Goal: Transaction & Acquisition: Purchase product/service

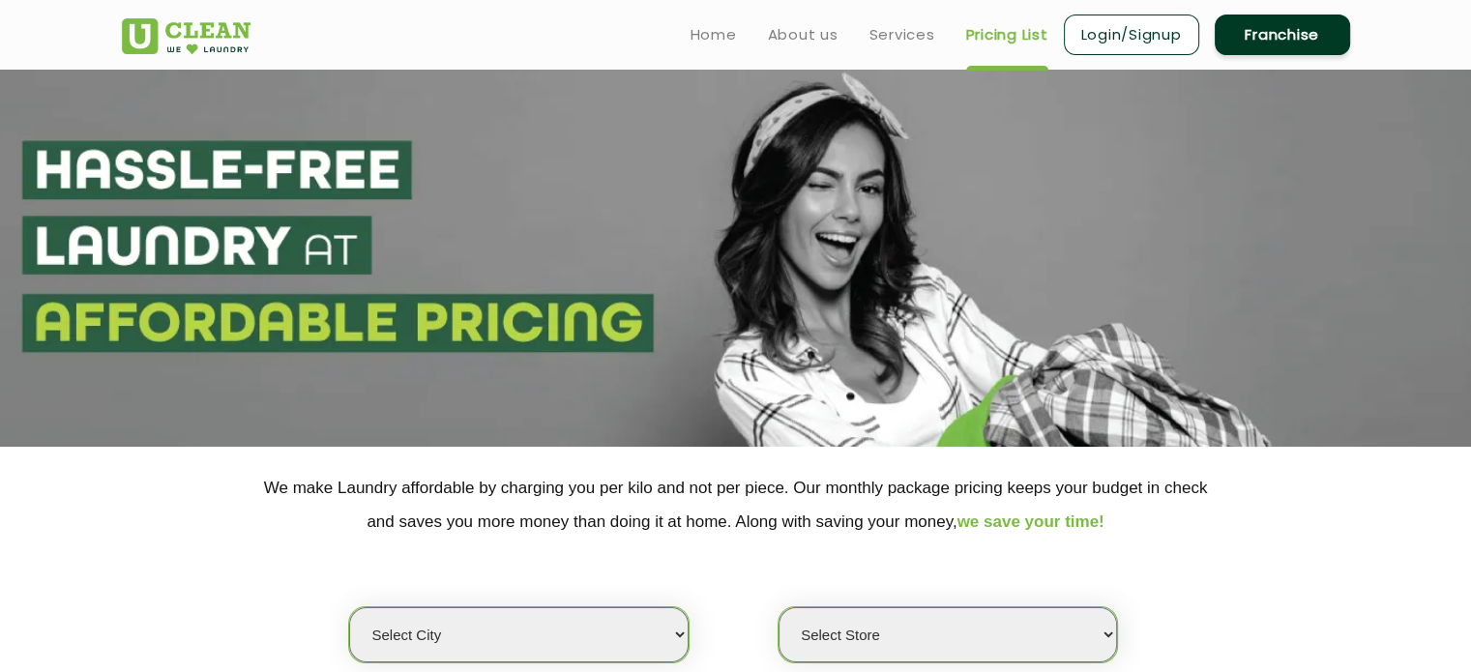
click at [1125, 31] on link "Login/Signup" at bounding box center [1131, 35] width 135 height 41
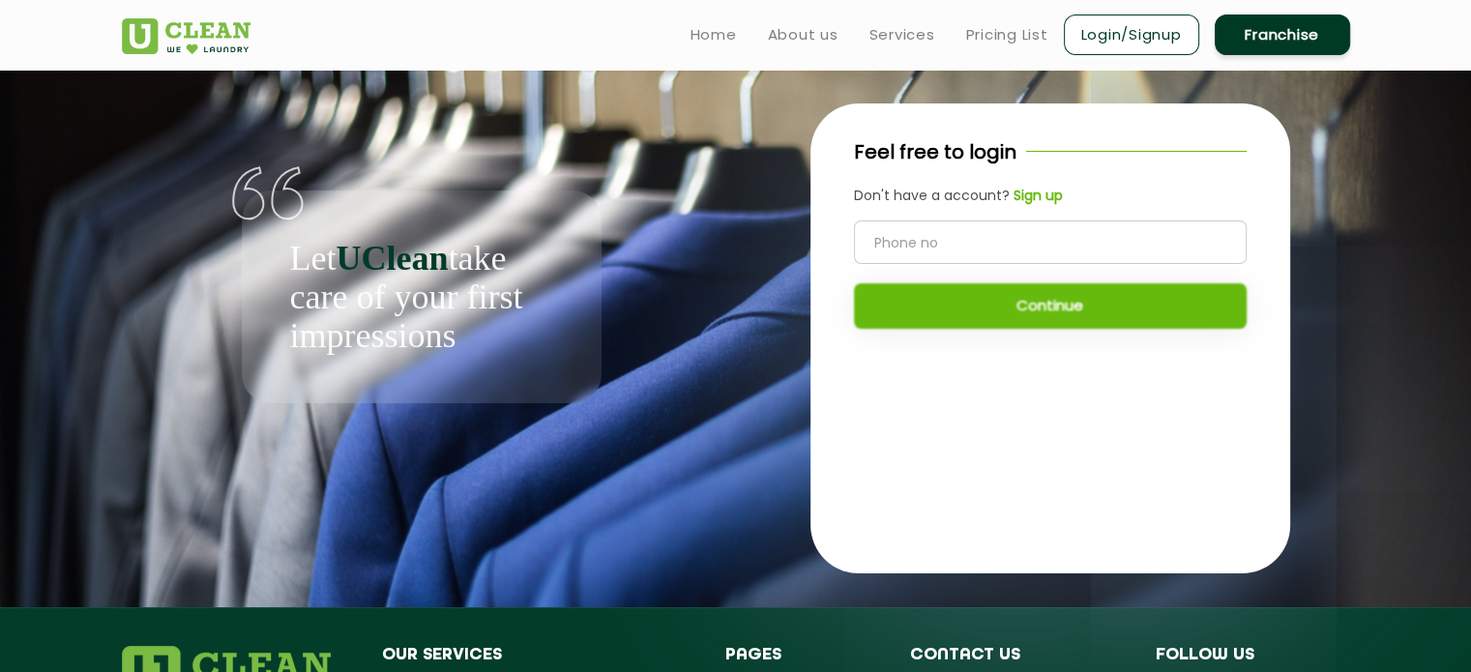
click at [910, 242] on input "tel" at bounding box center [1050, 242] width 393 height 44
type input "8307458935"
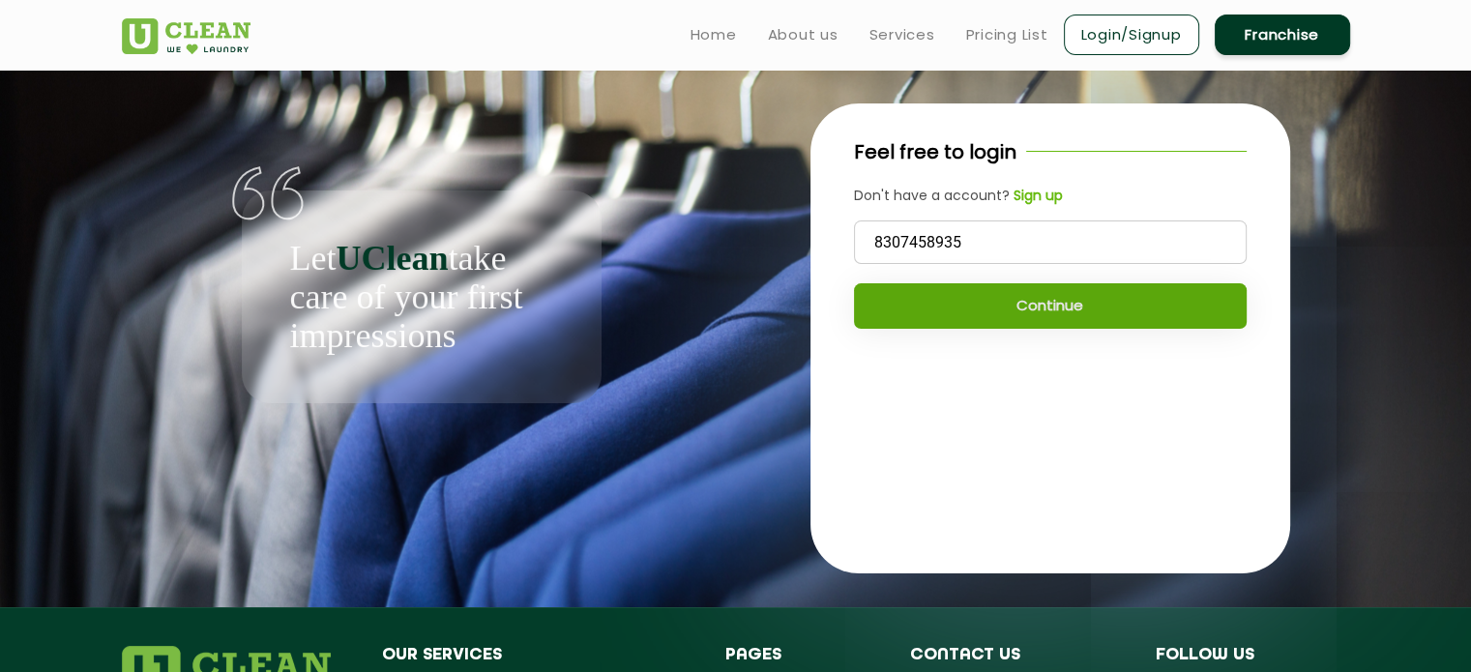
click at [1035, 306] on button "Continue" at bounding box center [1050, 305] width 393 height 45
click at [1038, 313] on button "Continue" at bounding box center [1050, 305] width 393 height 45
click at [1009, 308] on button "Continue" at bounding box center [1050, 305] width 393 height 45
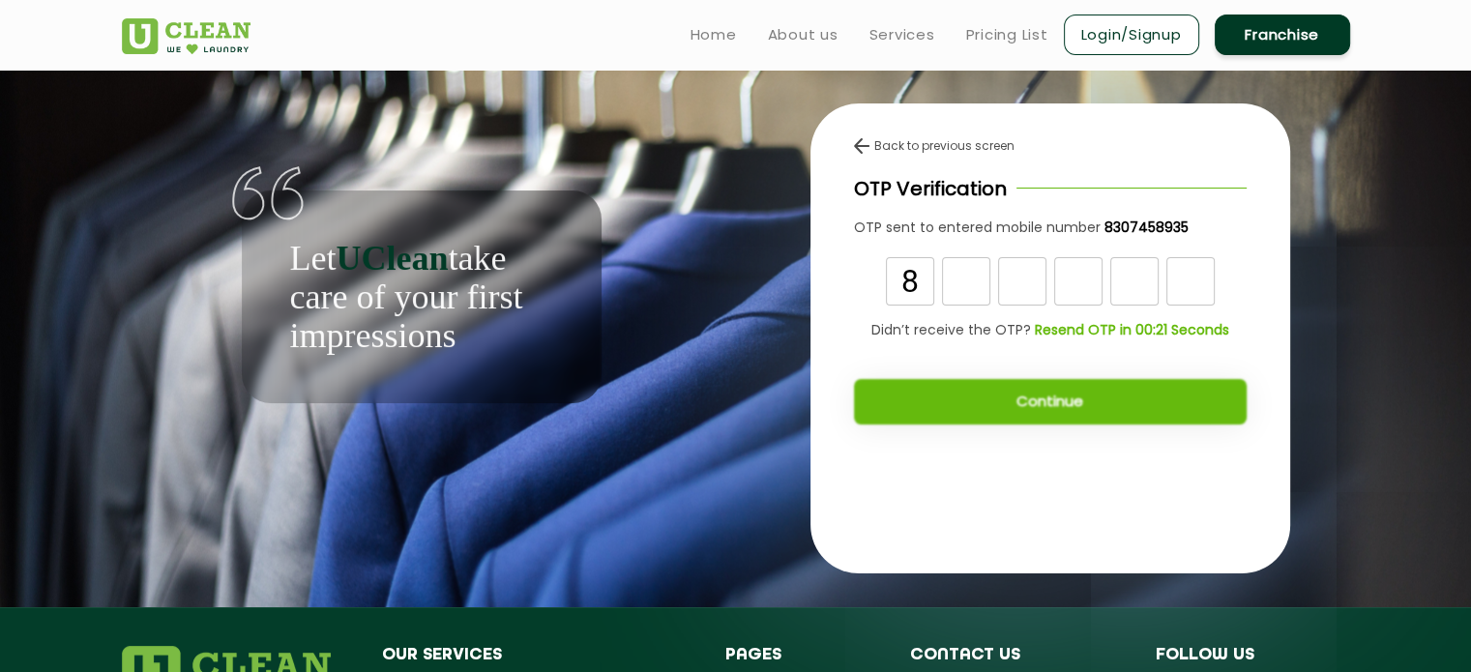
type input "8"
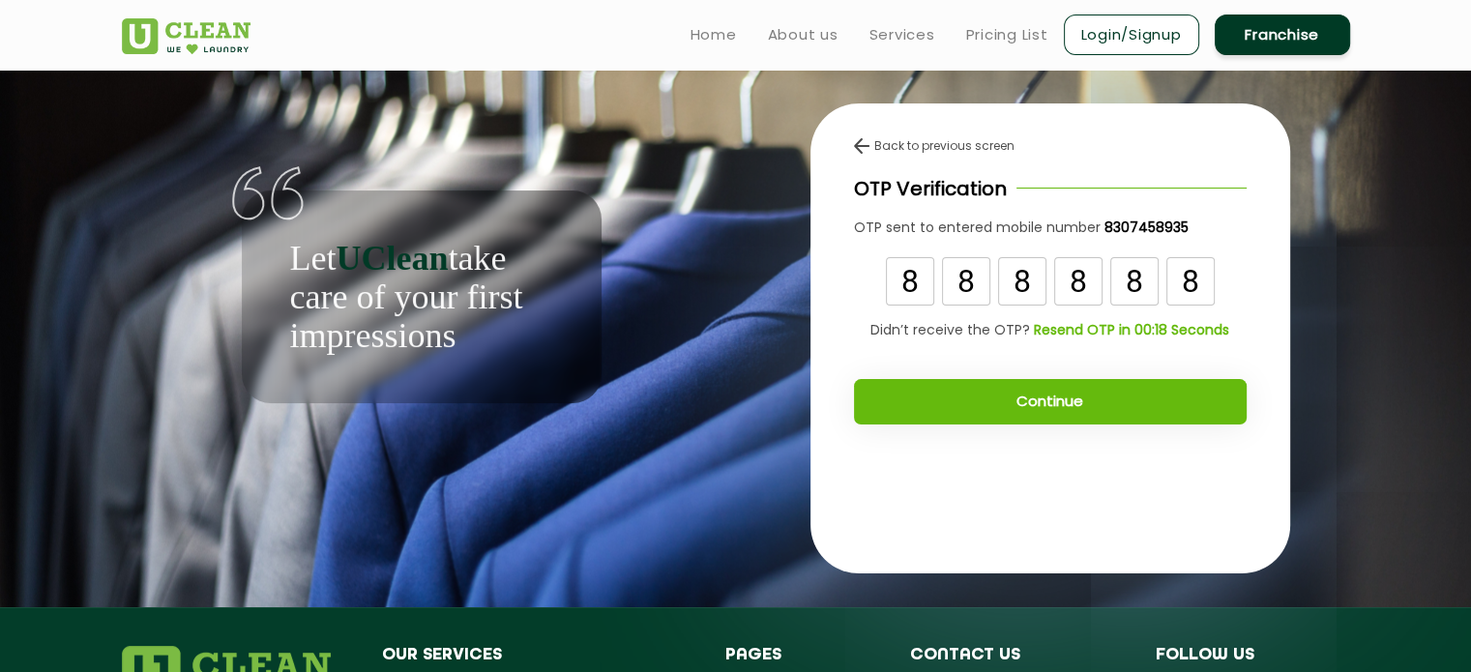
type input "8"
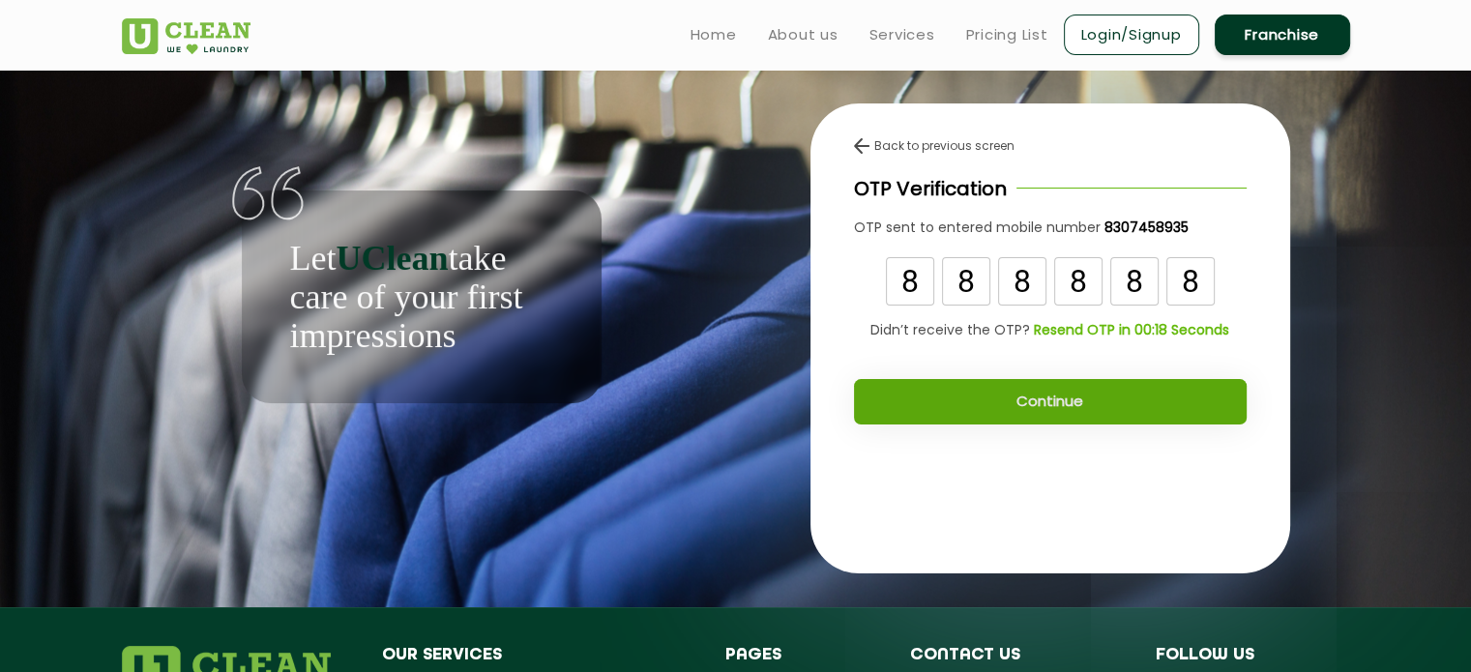
click at [1064, 403] on button "Continue" at bounding box center [1050, 401] width 393 height 45
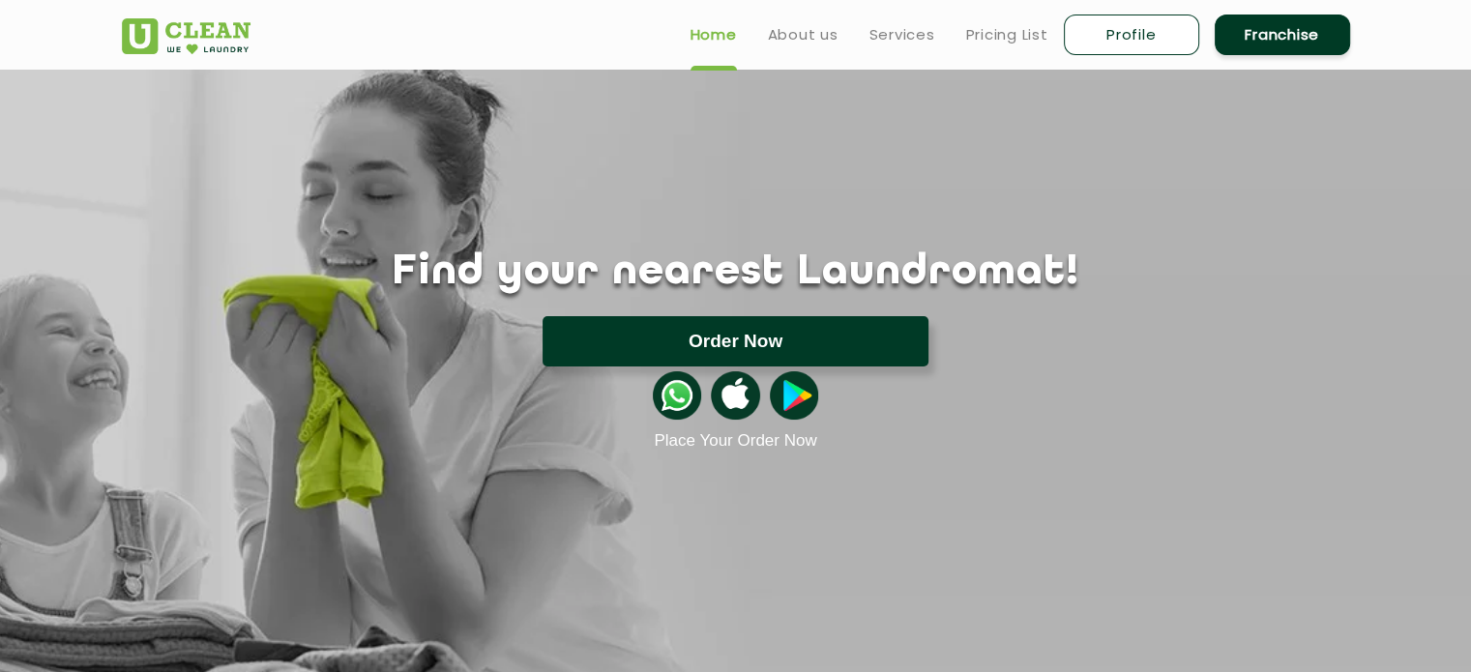
click at [748, 335] on button "Order Now" at bounding box center [735, 341] width 386 height 50
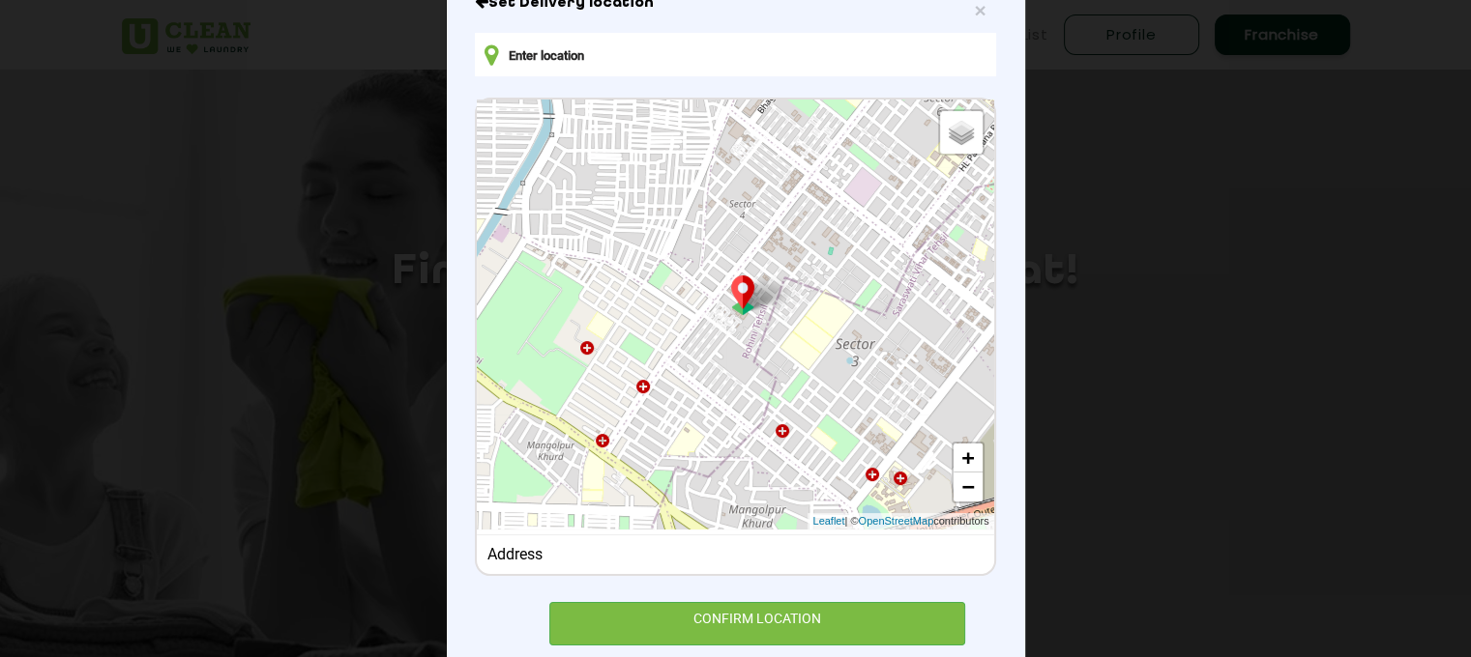
scroll to position [166, 0]
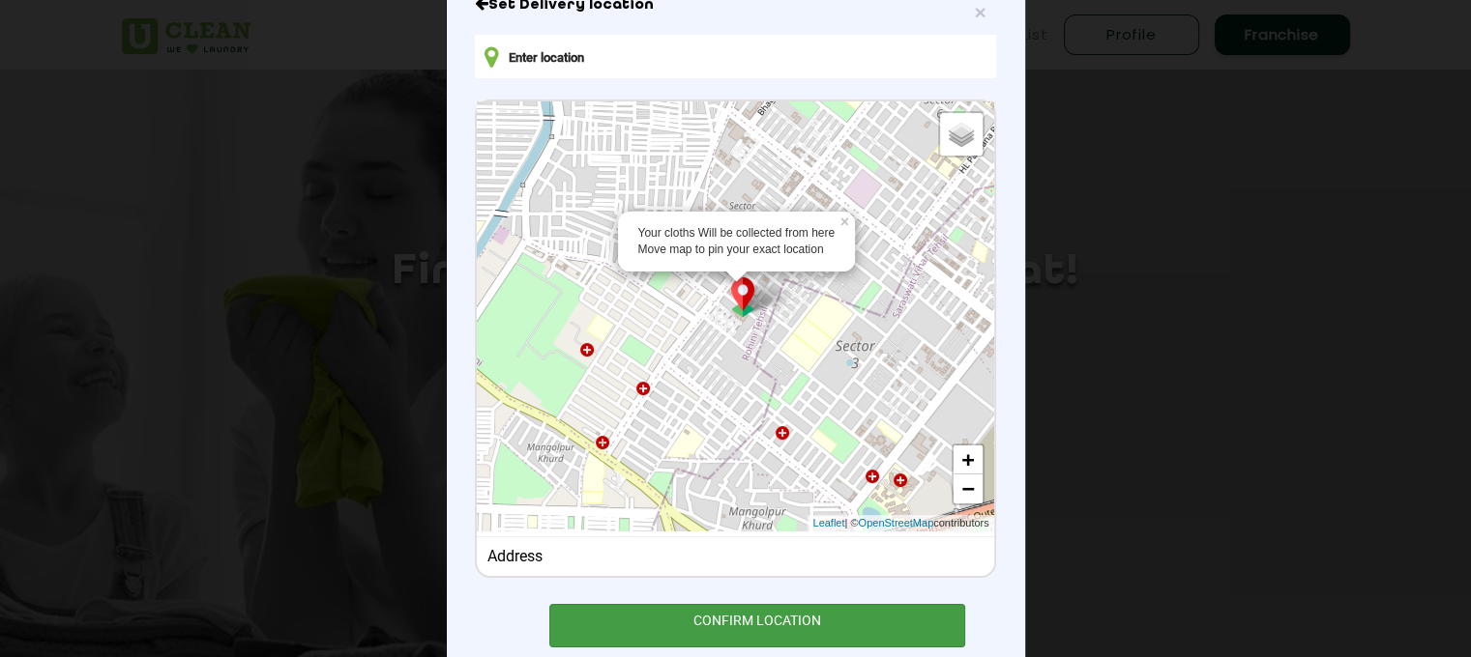
click at [755, 627] on div "CONFIRM LOCATION" at bounding box center [757, 626] width 417 height 44
click at [722, 626] on div "CONFIRM LOCATION" at bounding box center [757, 626] width 417 height 44
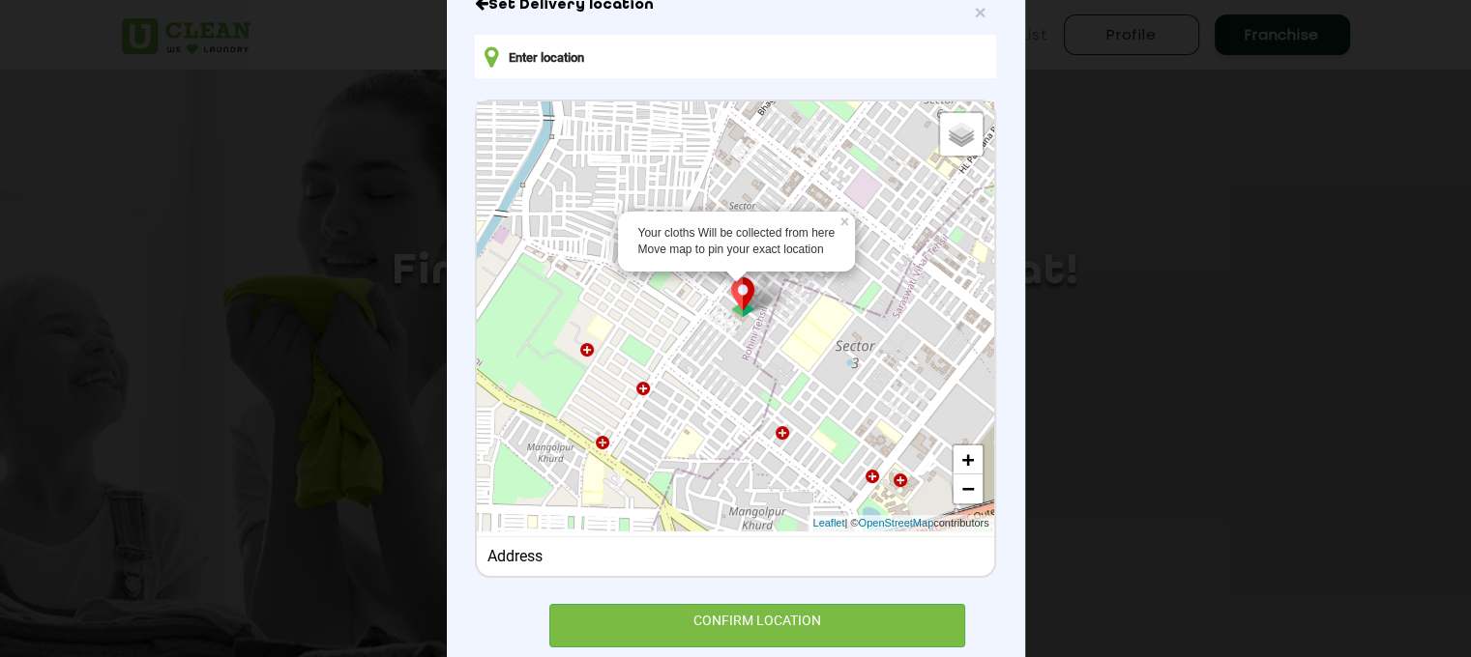
click at [592, 54] on input "text" at bounding box center [735, 57] width 520 height 44
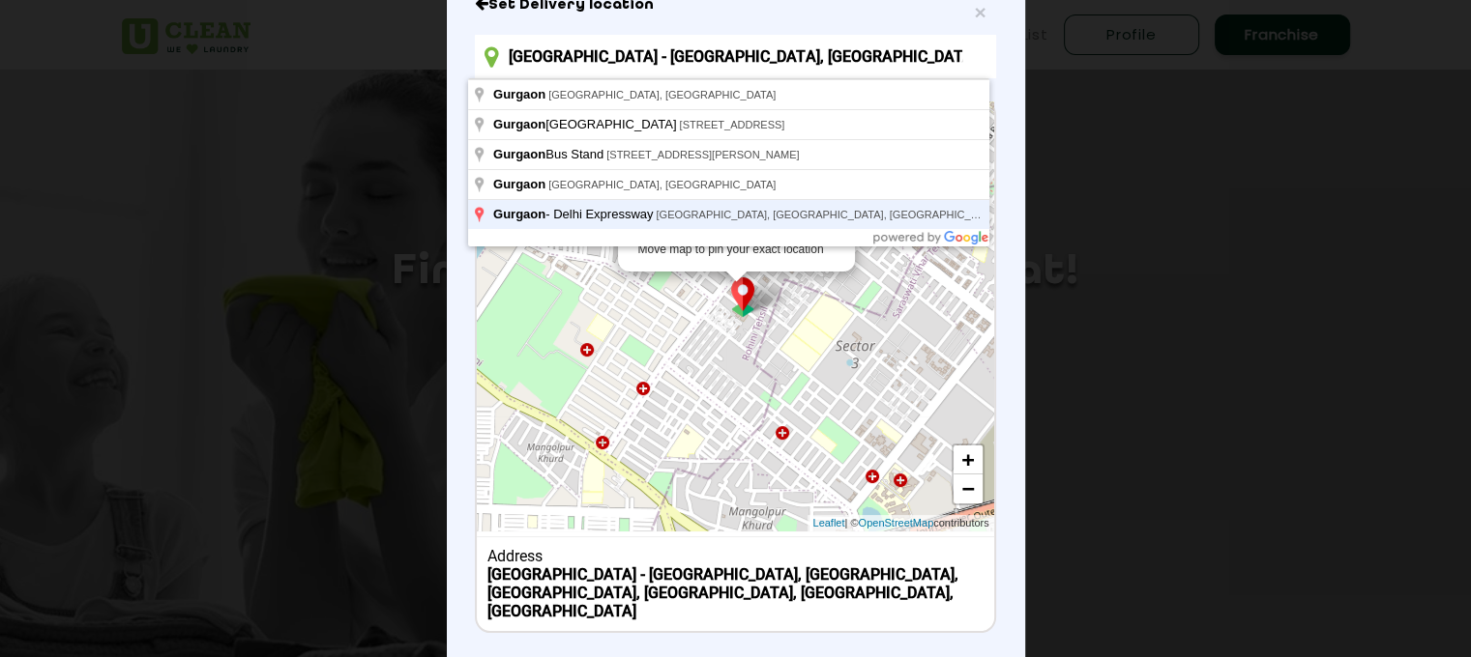
type input "Gurgaon - Delhi Expressway, Block B, Mahipalpur Village, Mahipalpur, New Delhi,…"
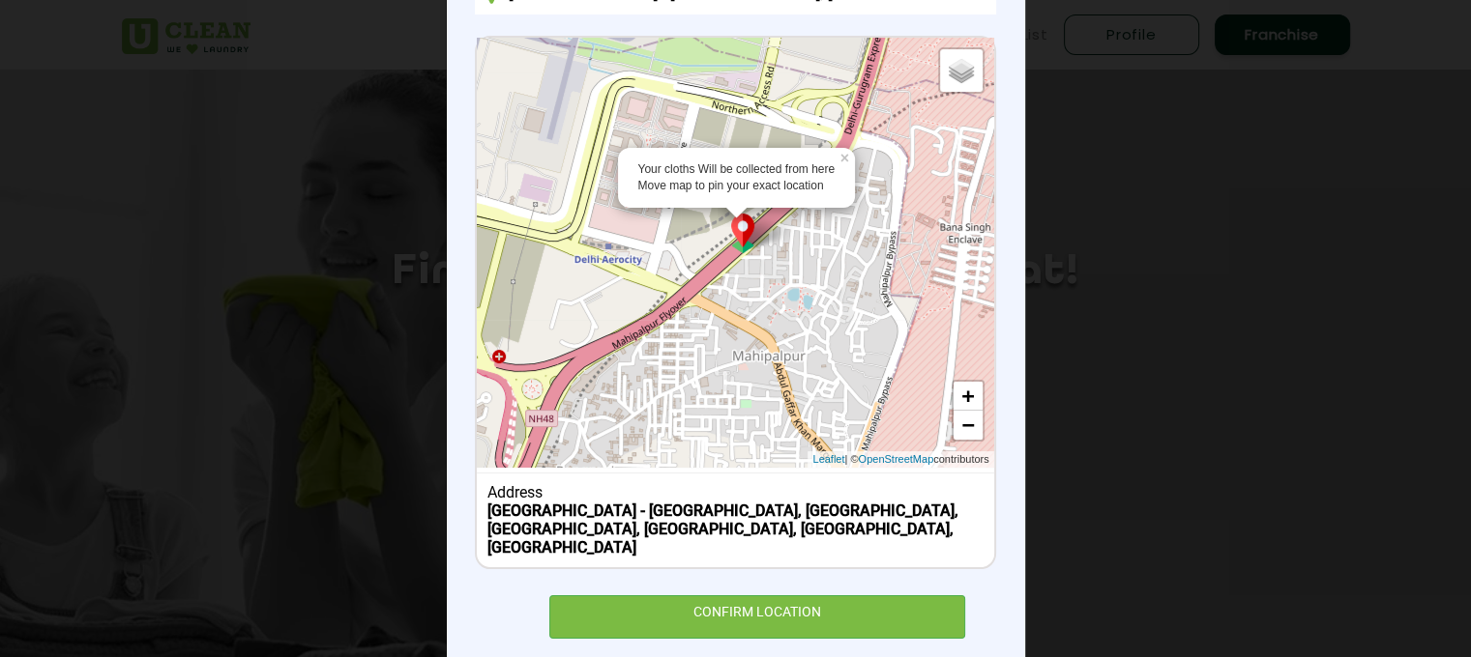
scroll to position [252, 0]
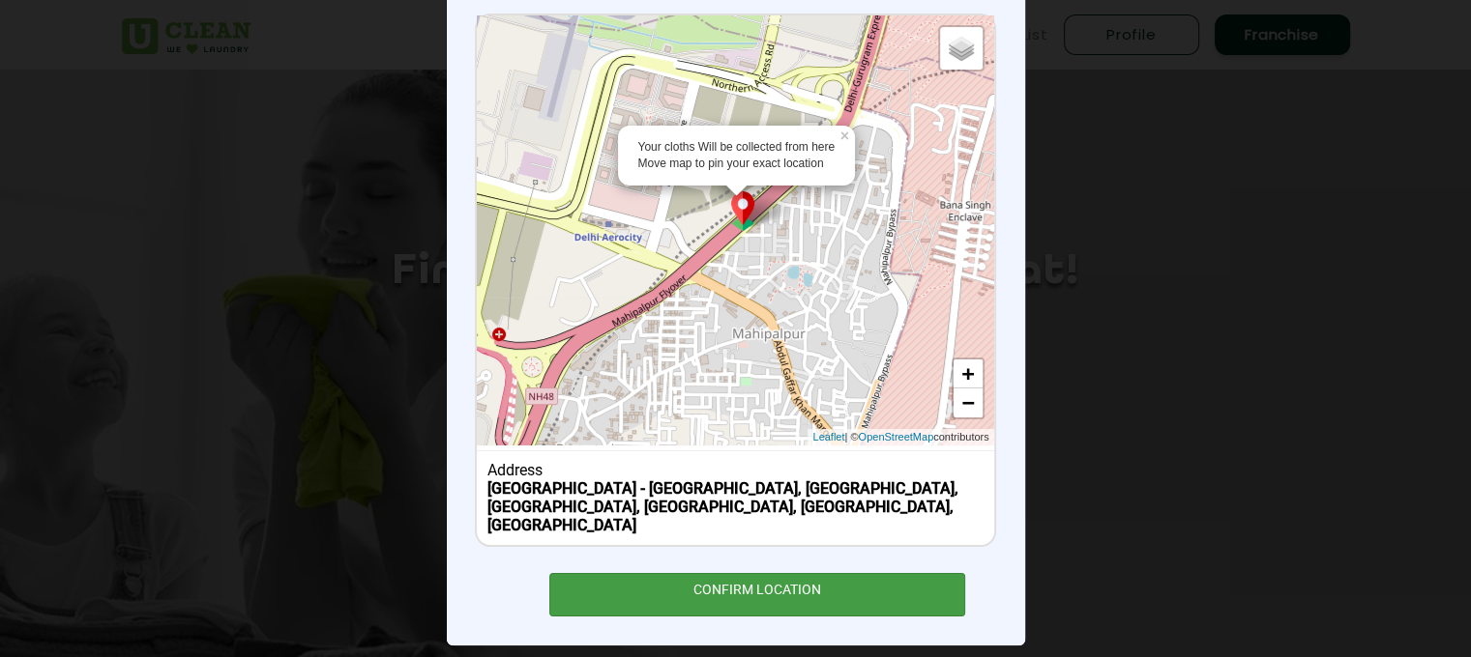
click at [646, 573] on div "CONFIRM LOCATION" at bounding box center [757, 595] width 417 height 44
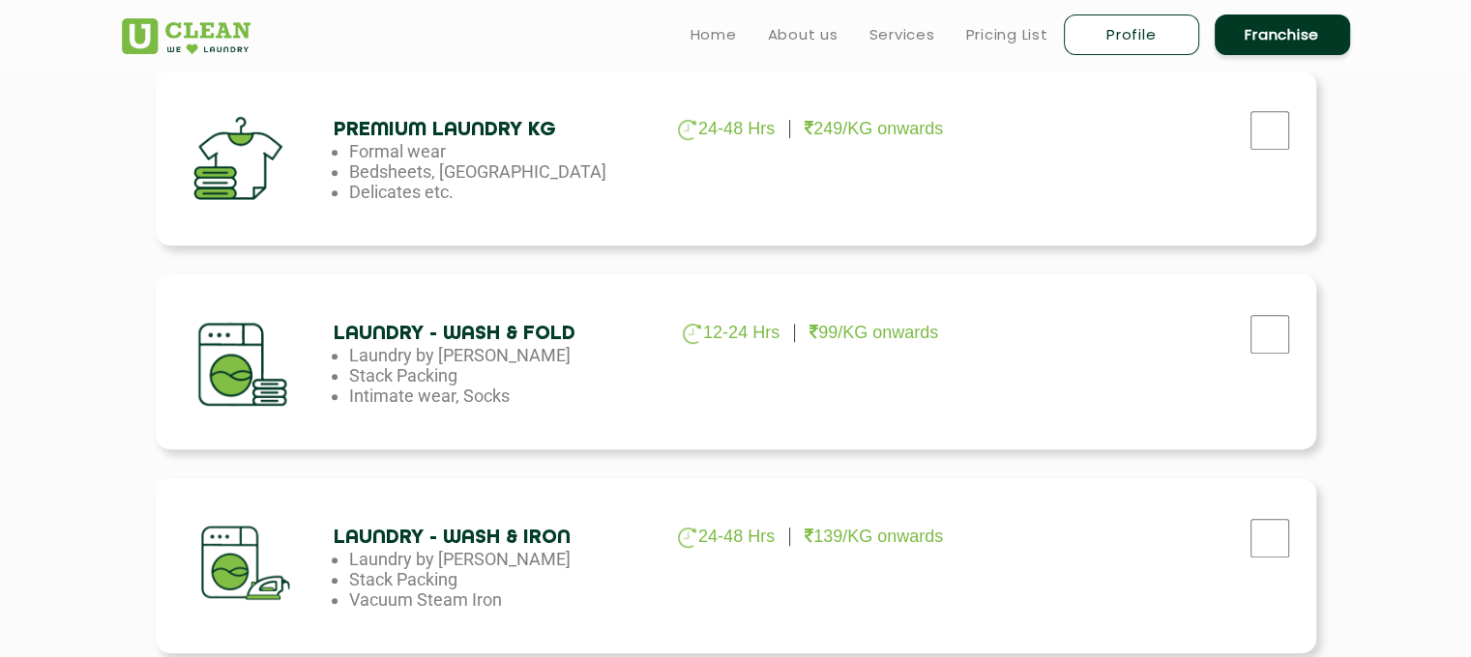
scroll to position [889, 0]
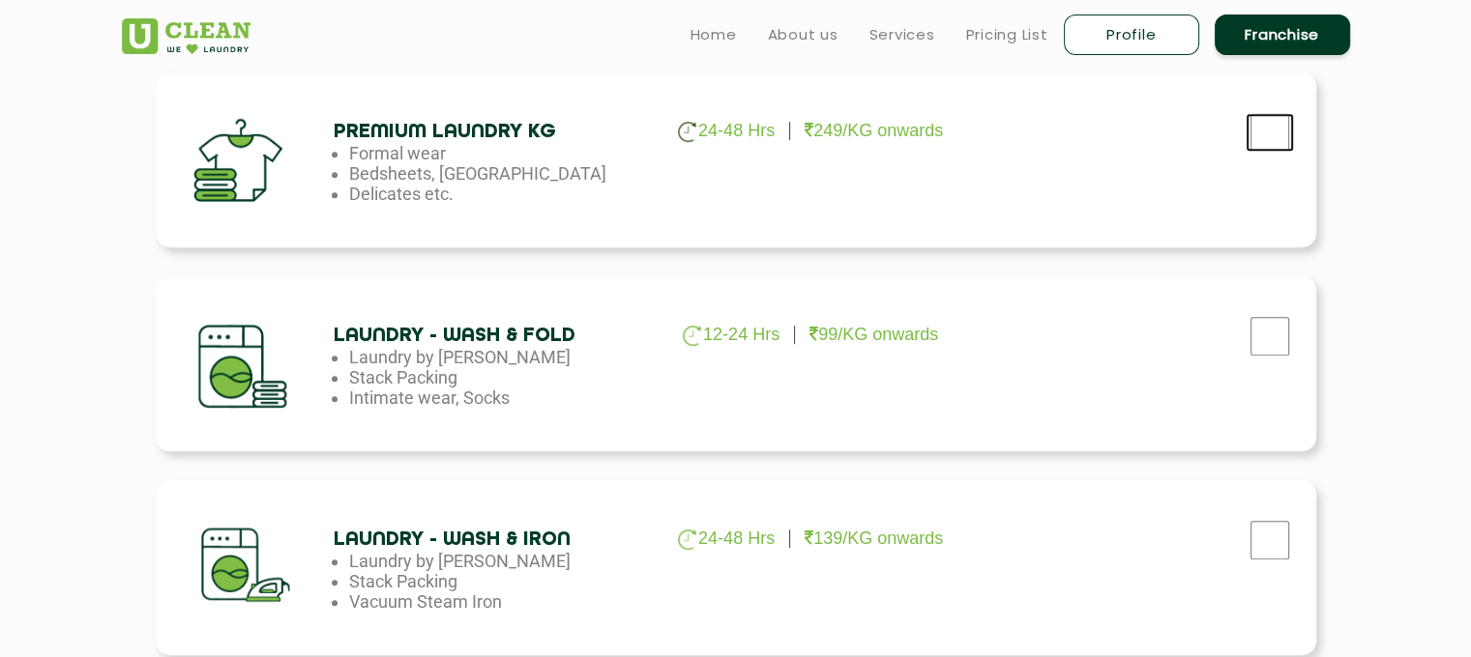
checkbox input "true"
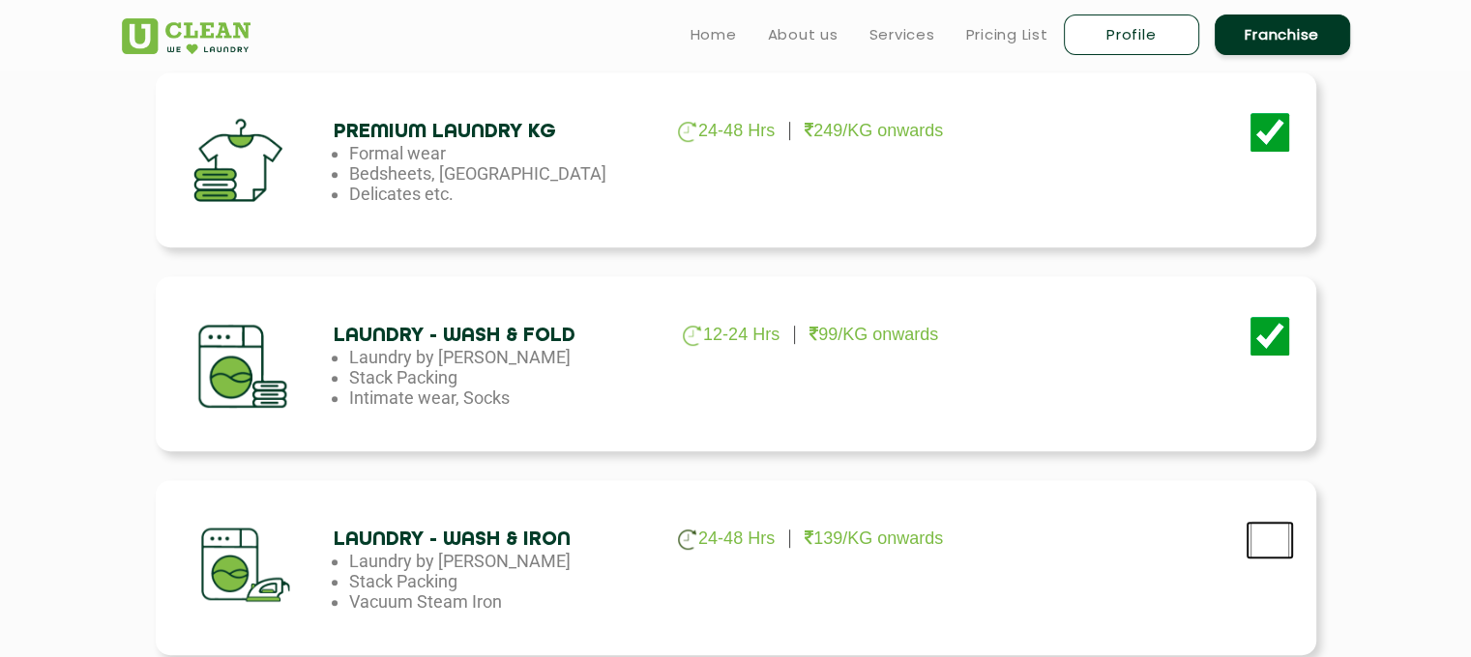
checkbox input "true"
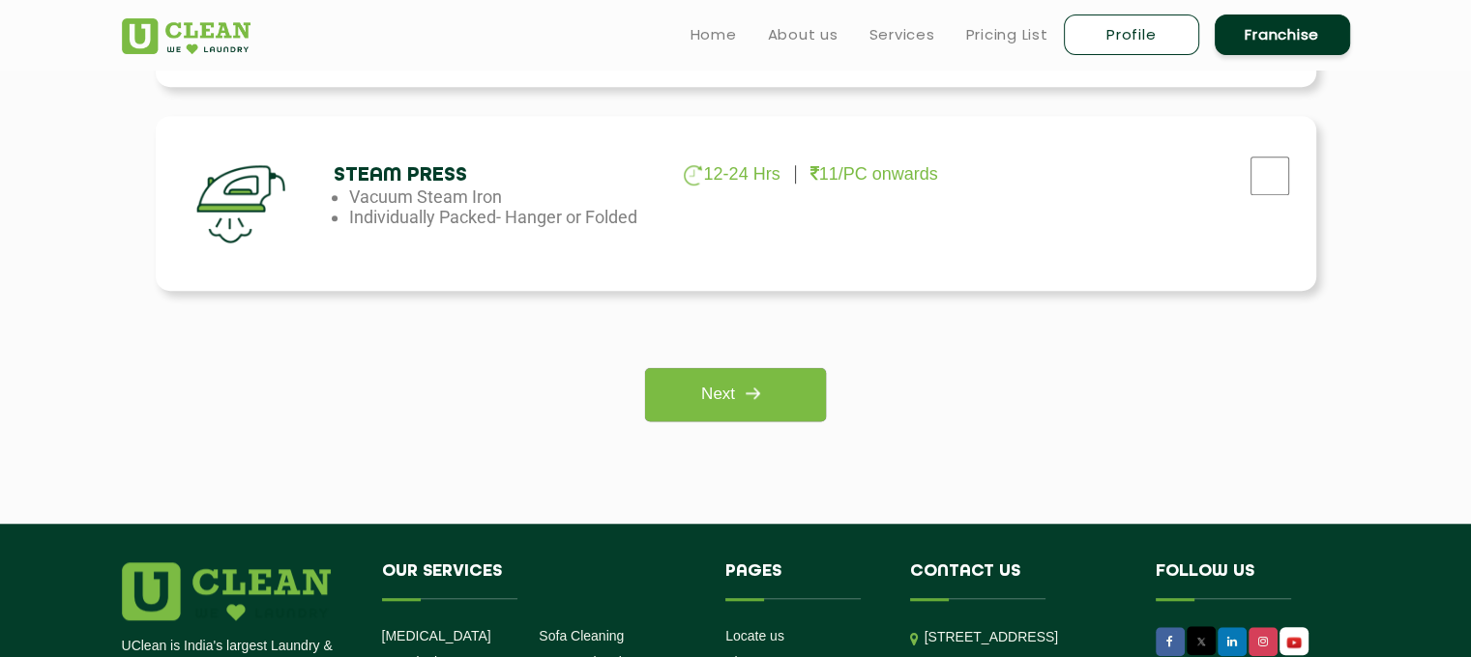
scroll to position [1361, 0]
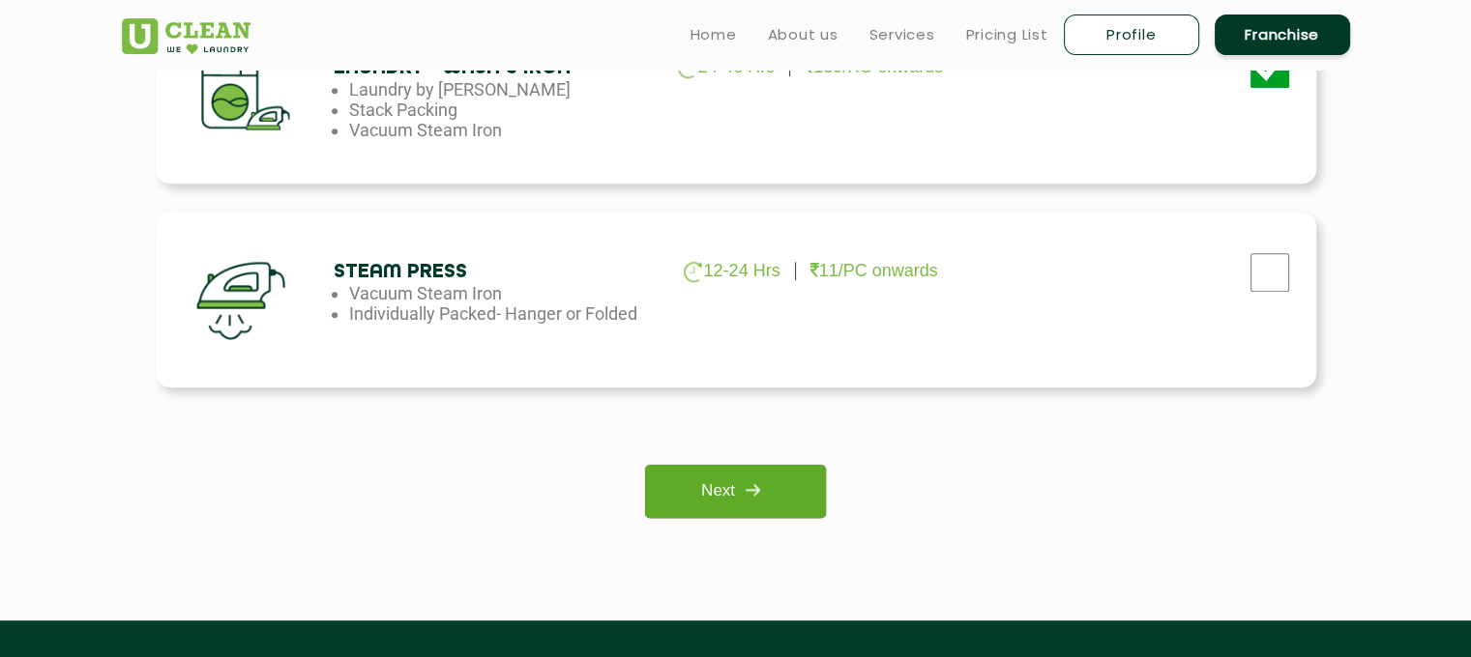
click at [671, 496] on link "Next" at bounding box center [735, 491] width 181 height 53
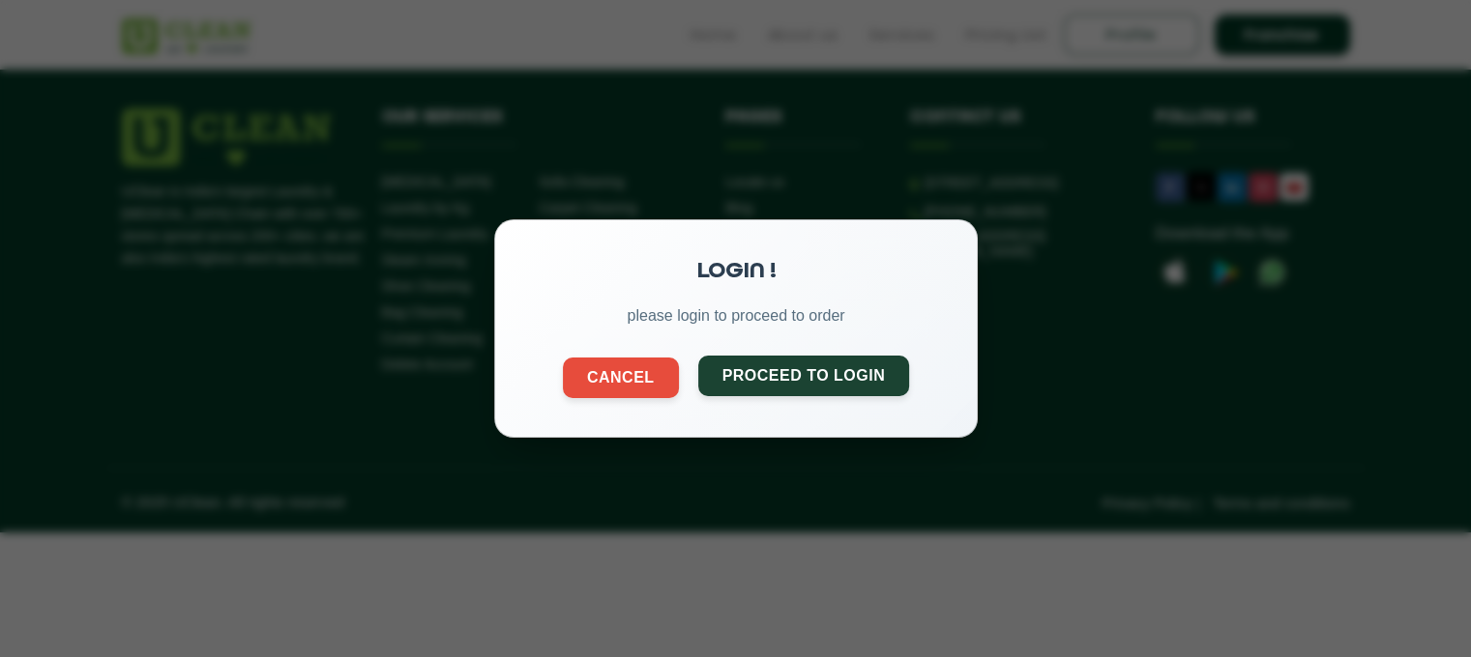
click at [789, 372] on button "Proceed to Login" at bounding box center [803, 376] width 212 height 41
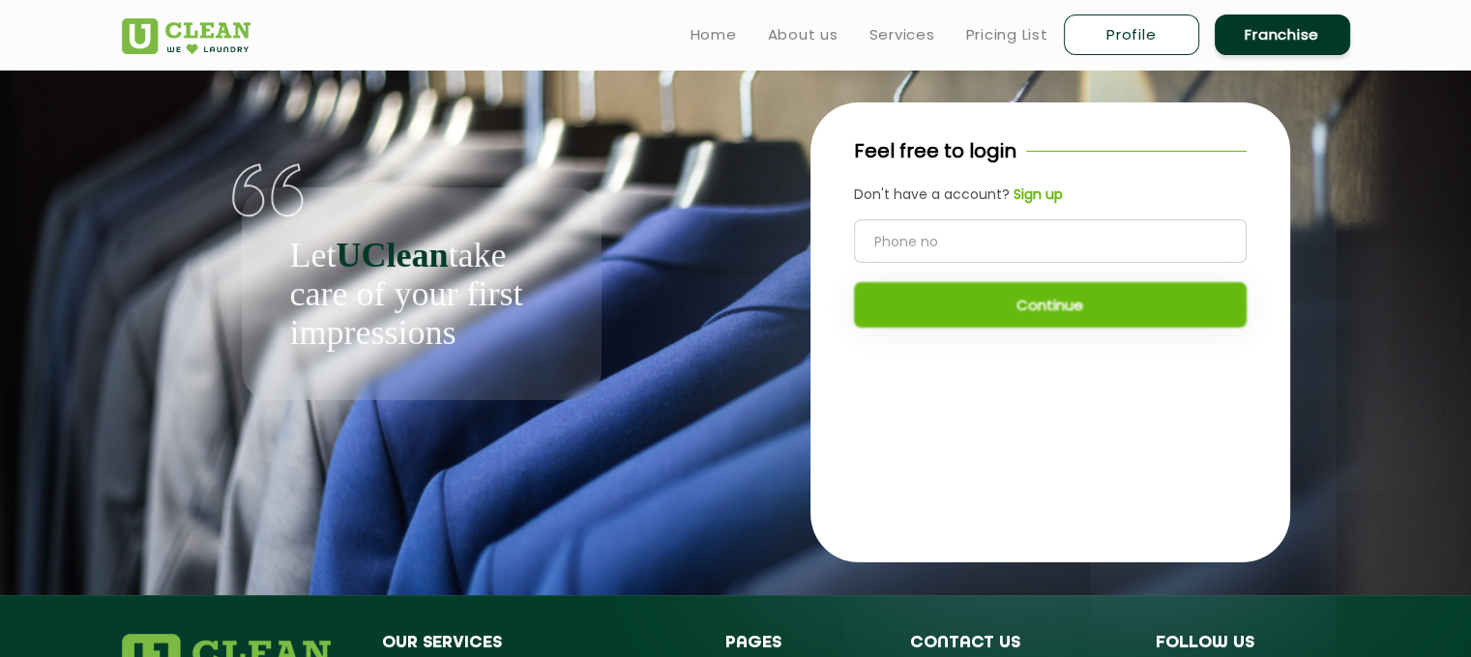
click at [967, 225] on input "tel" at bounding box center [1050, 241] width 393 height 44
type input "8307458935"
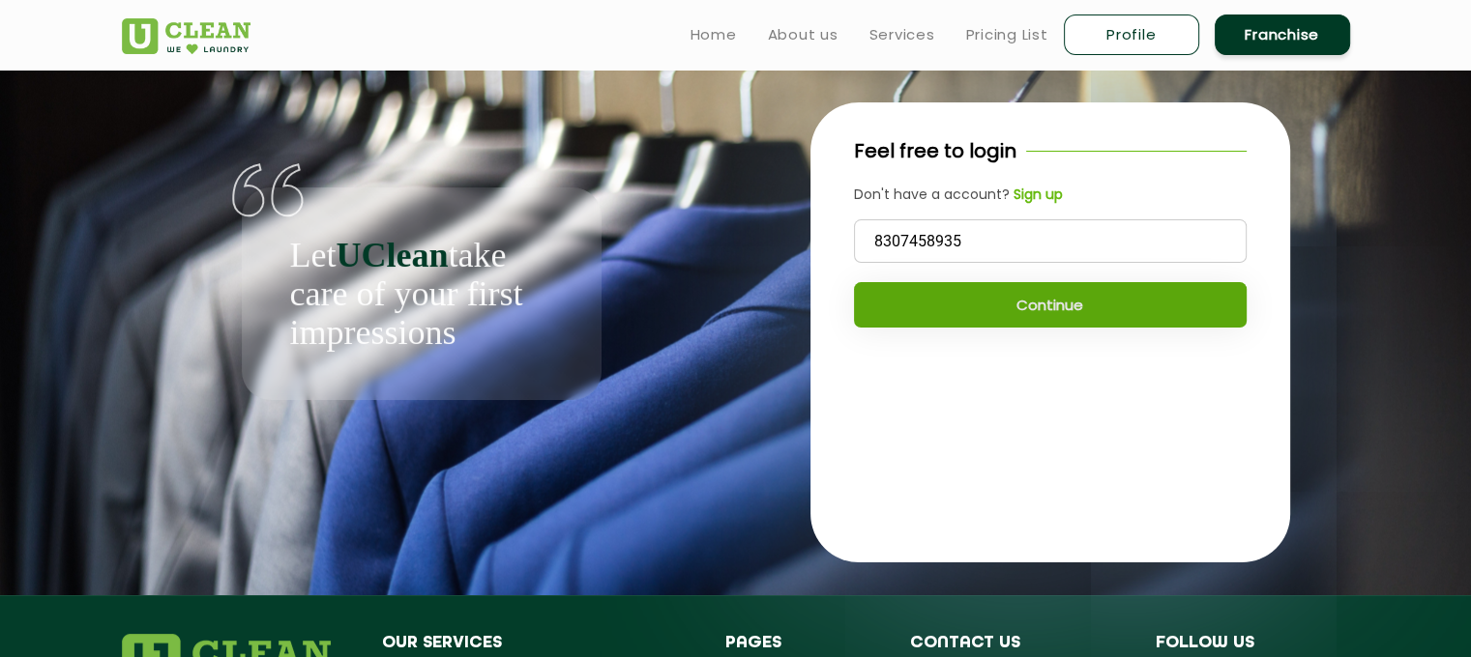
click at [877, 313] on button "Continue" at bounding box center [1050, 304] width 393 height 45
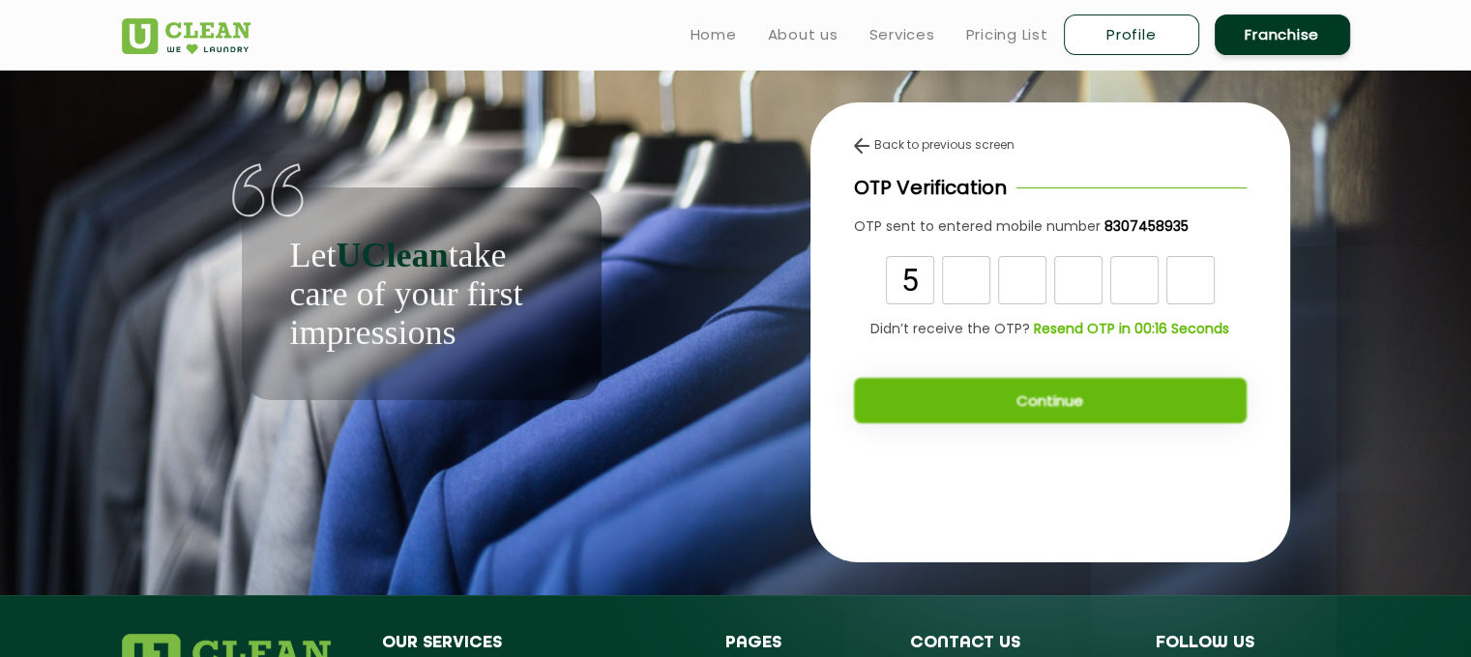
type input "5"
type input "4"
type input "3"
type input "2"
type input "0"
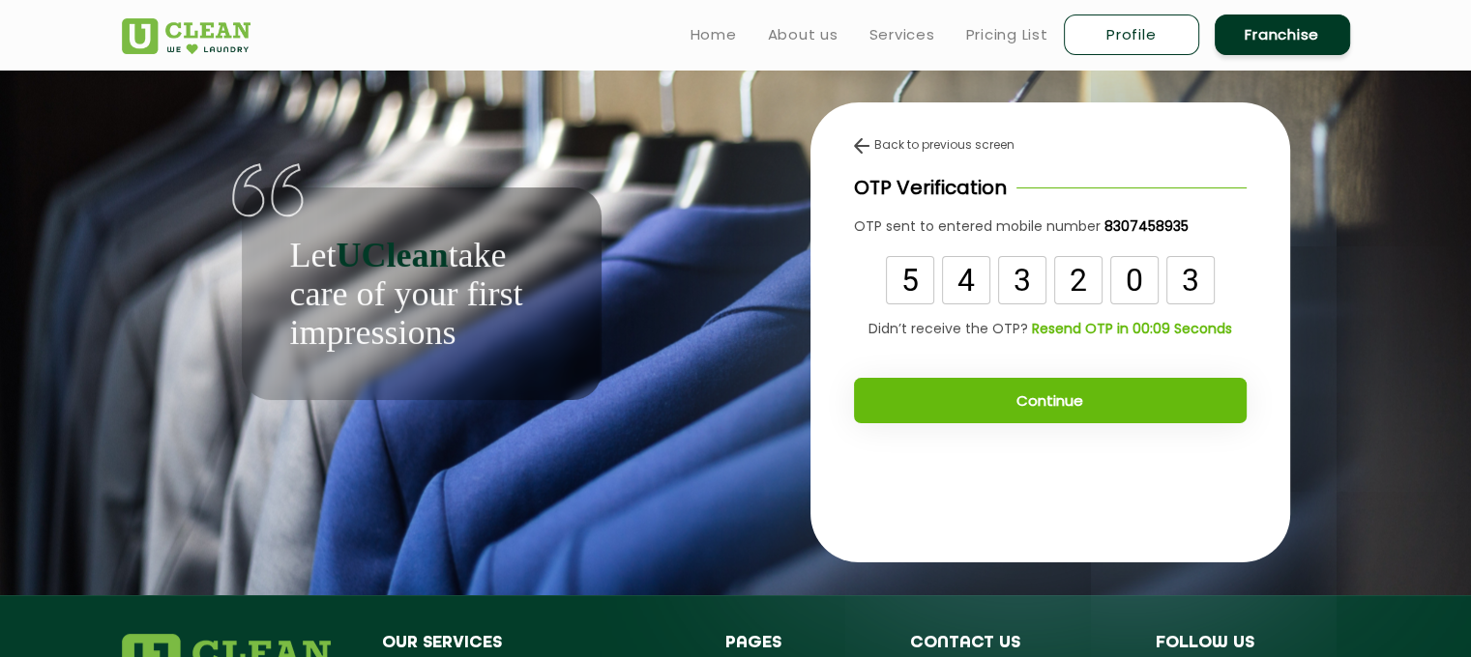
type input "3"
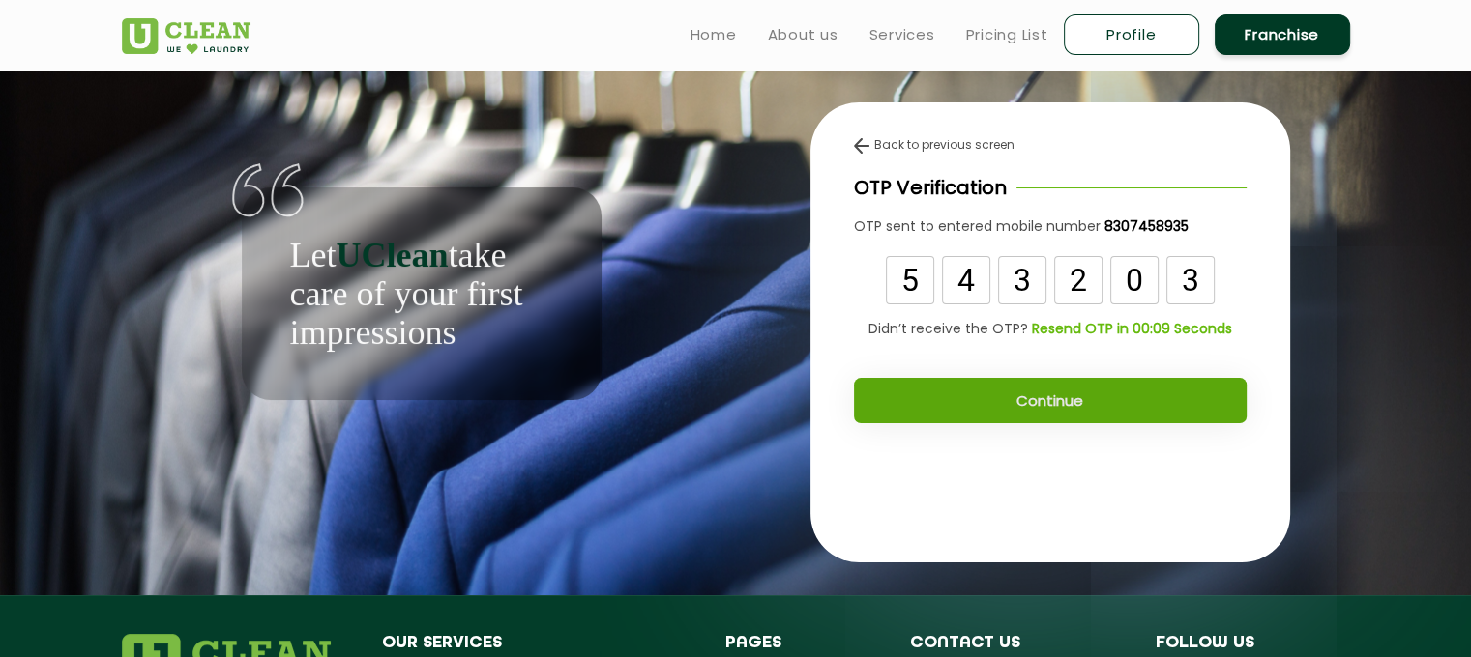
click at [1102, 408] on button "Continue" at bounding box center [1050, 400] width 393 height 45
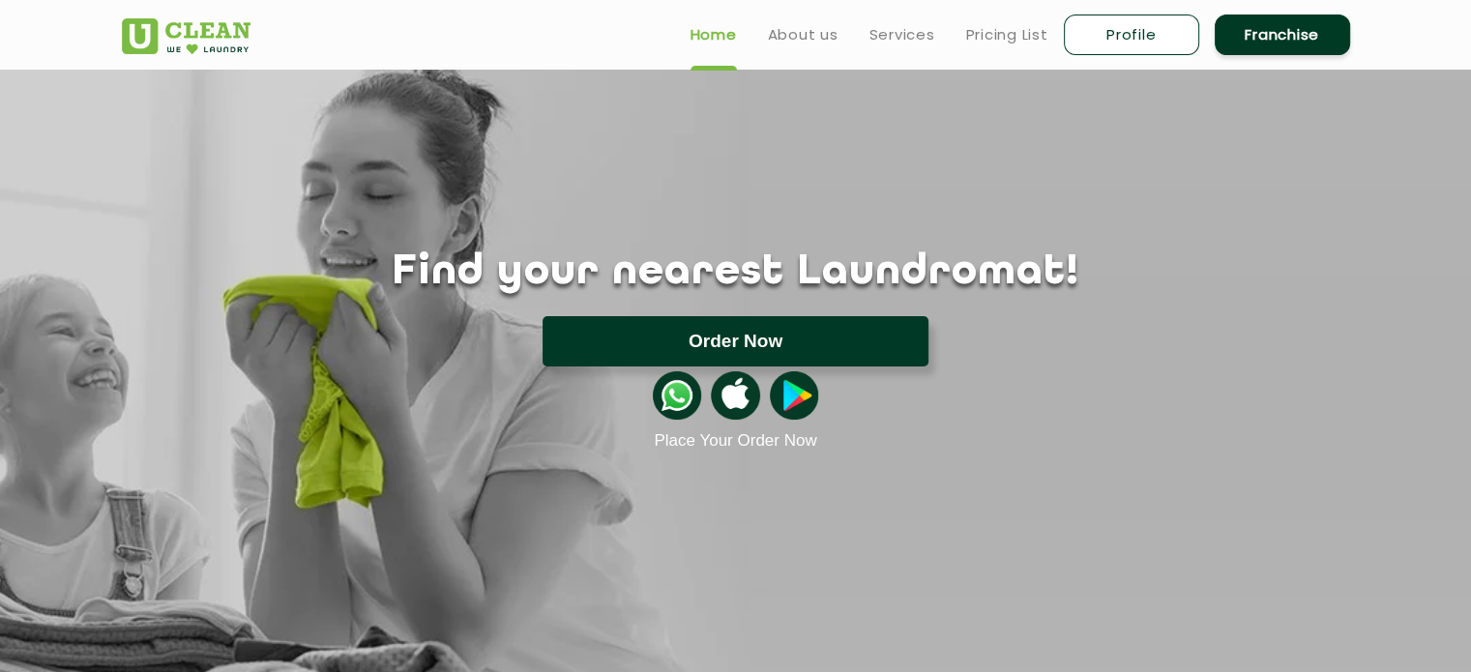
click at [793, 335] on button "Order Now" at bounding box center [735, 341] width 386 height 50
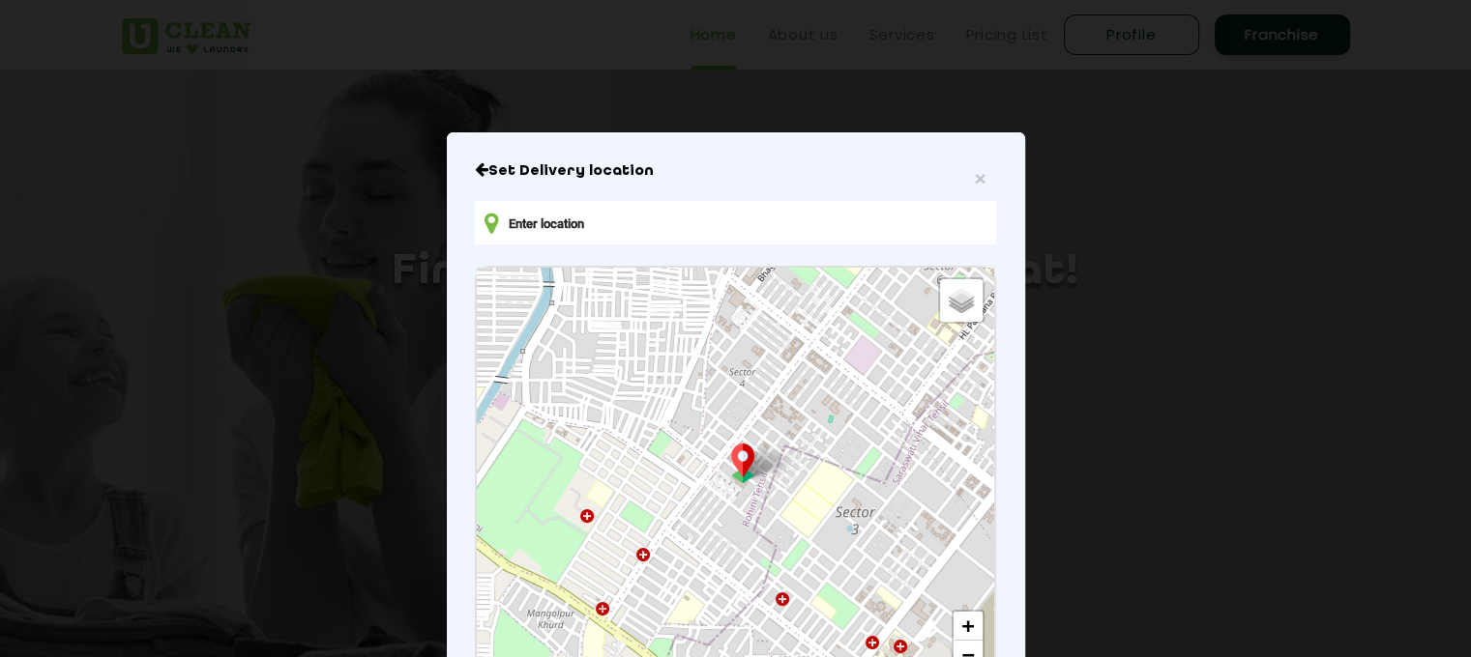
click at [660, 220] on input "text" at bounding box center [735, 223] width 520 height 44
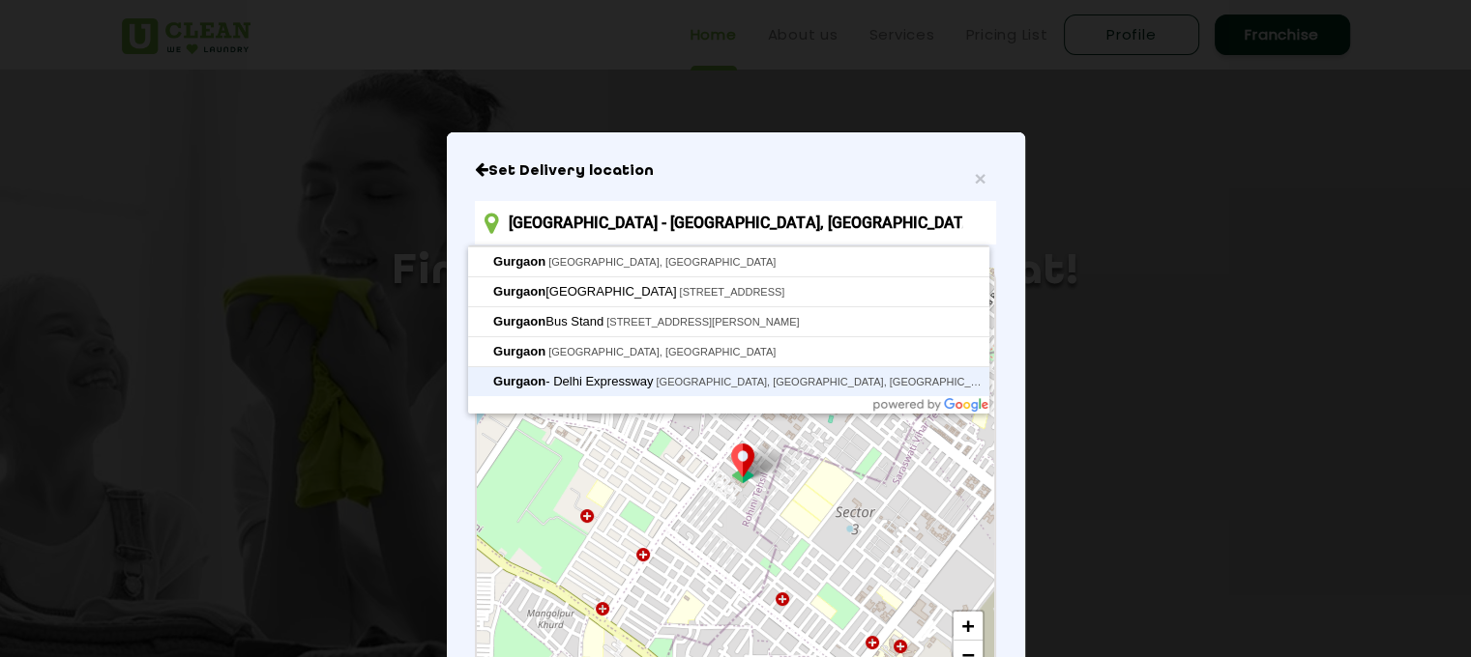
type input "[GEOGRAPHIC_DATA] - [GEOGRAPHIC_DATA], [GEOGRAPHIC_DATA], [GEOGRAPHIC_DATA], [G…"
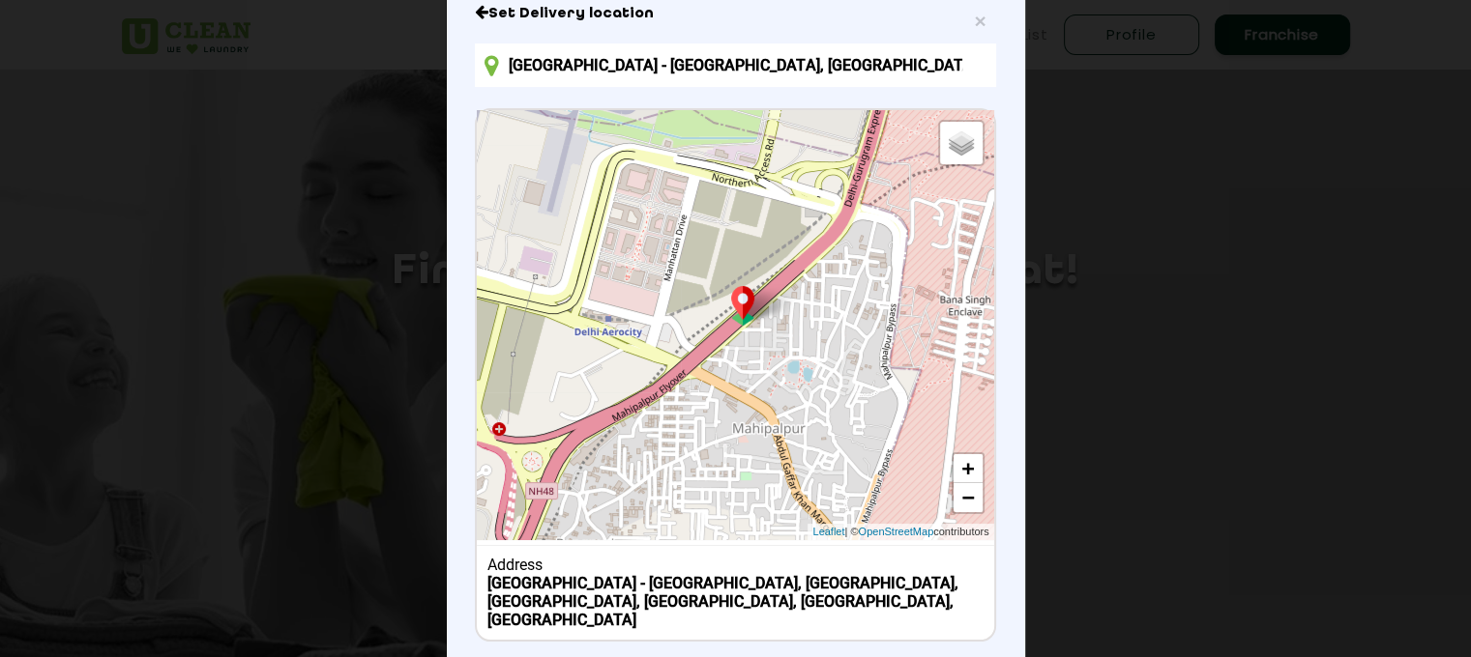
scroll to position [252, 0]
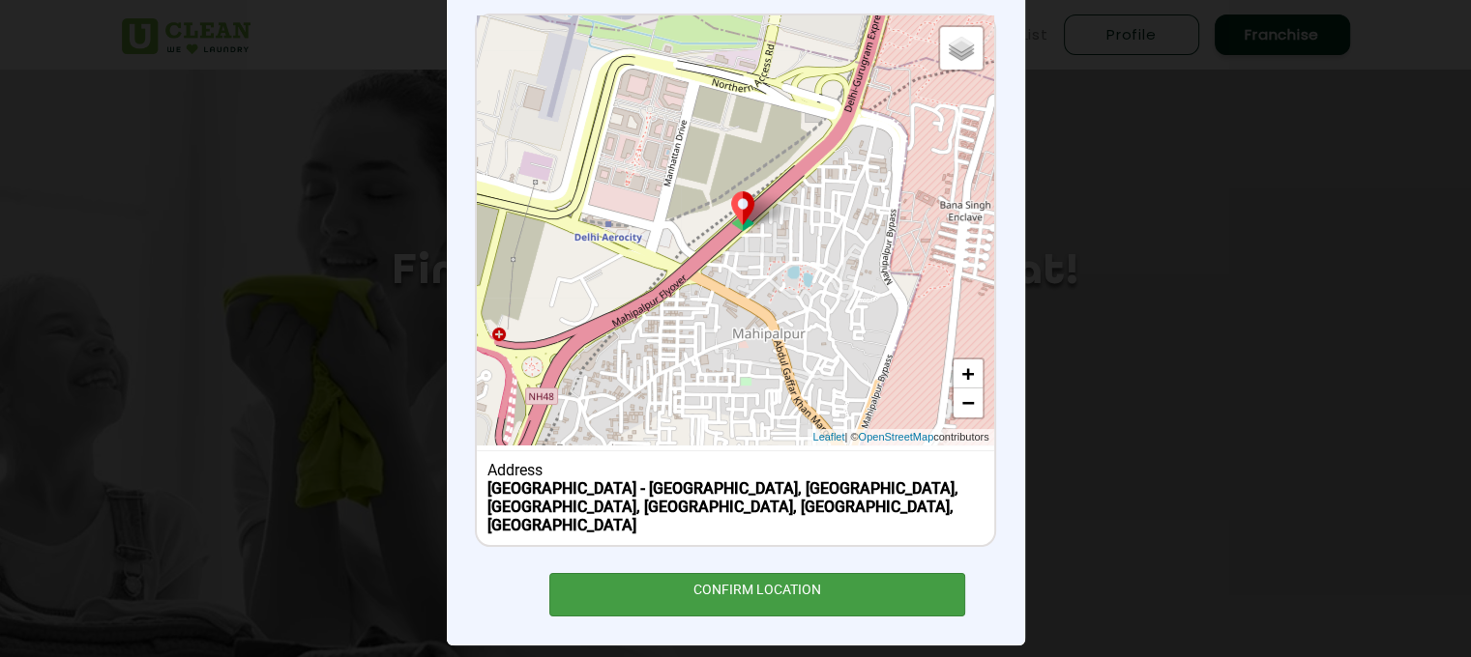
click at [738, 575] on div "CONFIRM LOCATION" at bounding box center [757, 595] width 417 height 44
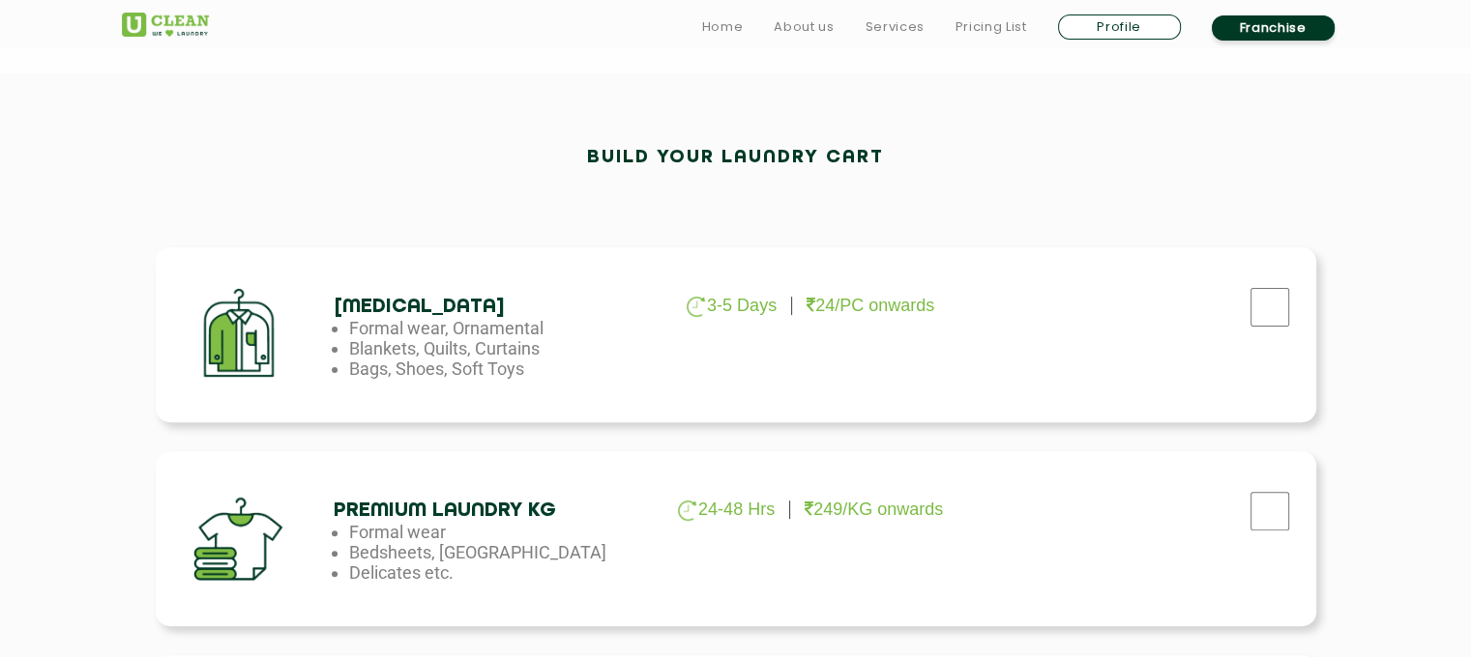
scroll to position [517, 0]
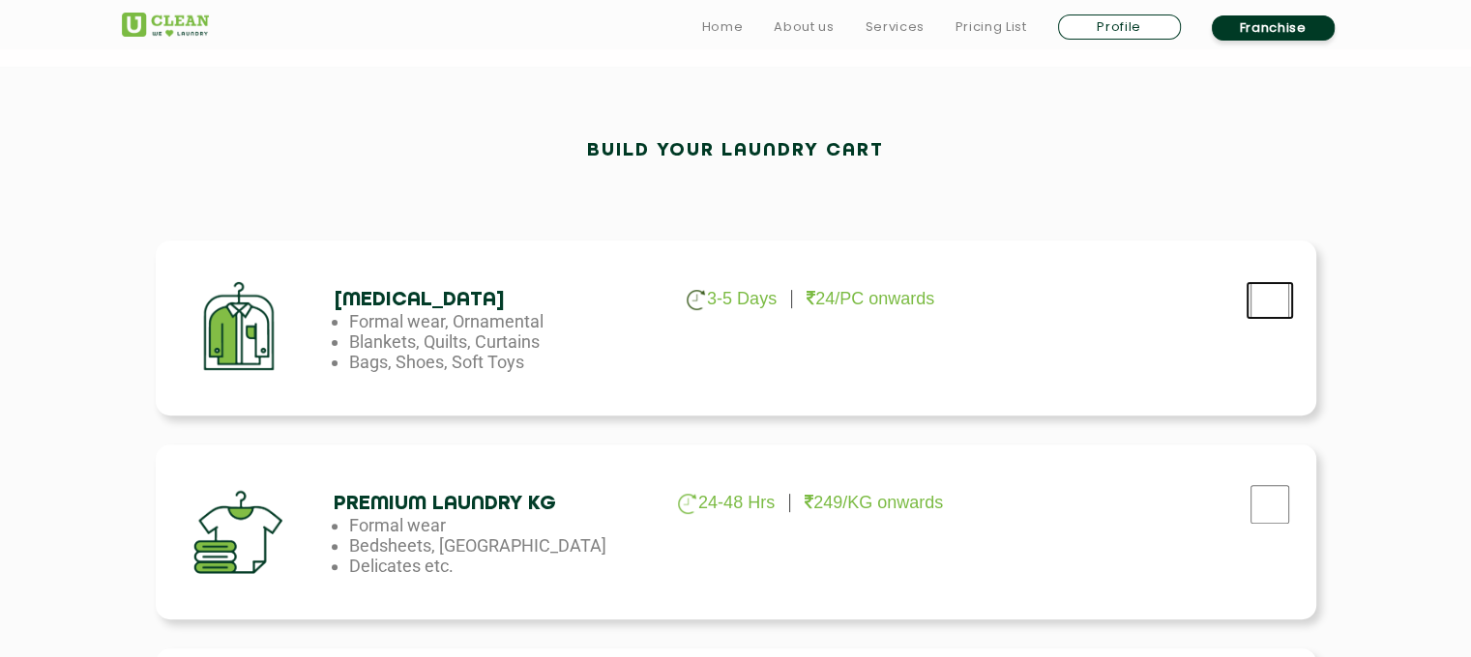
click at [1258, 305] on input "checkbox" at bounding box center [1269, 300] width 48 height 39
checkbox input "true"
click at [1273, 320] on input "checkbox" at bounding box center [1269, 300] width 48 height 39
checkbox input "true"
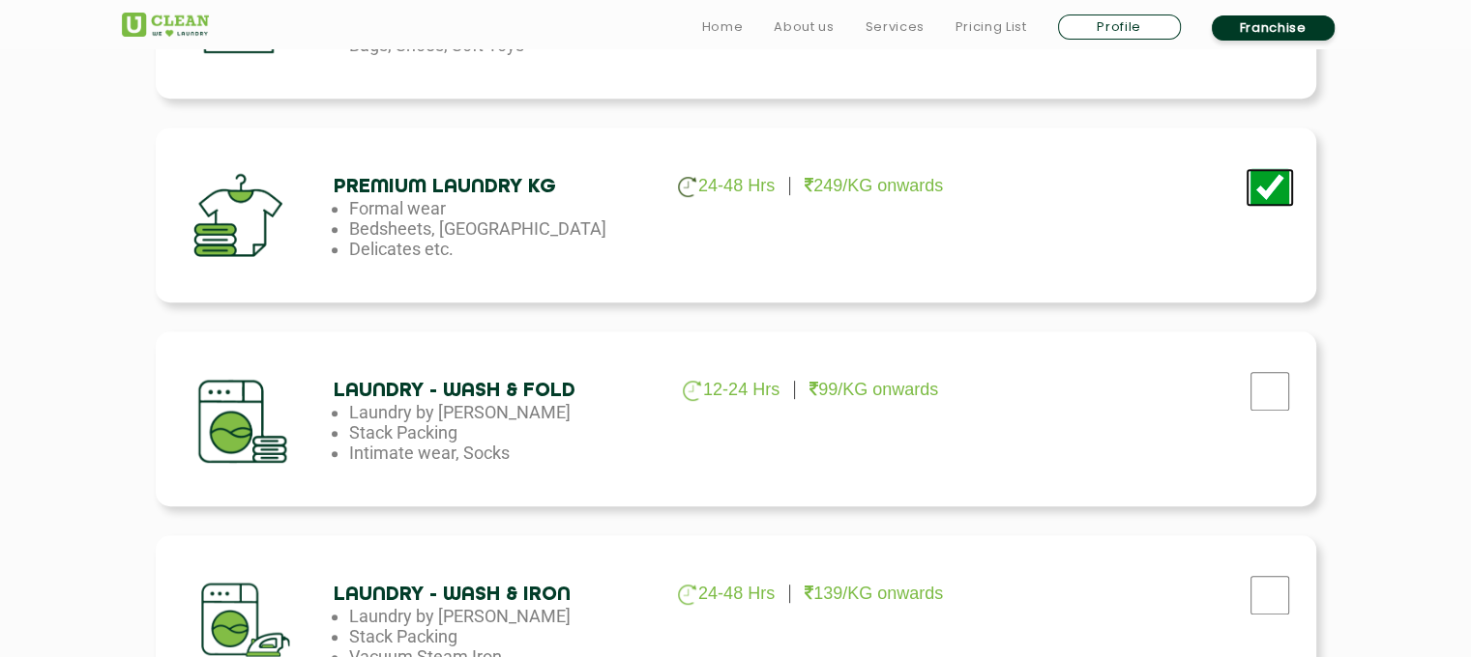
scroll to position [870, 0]
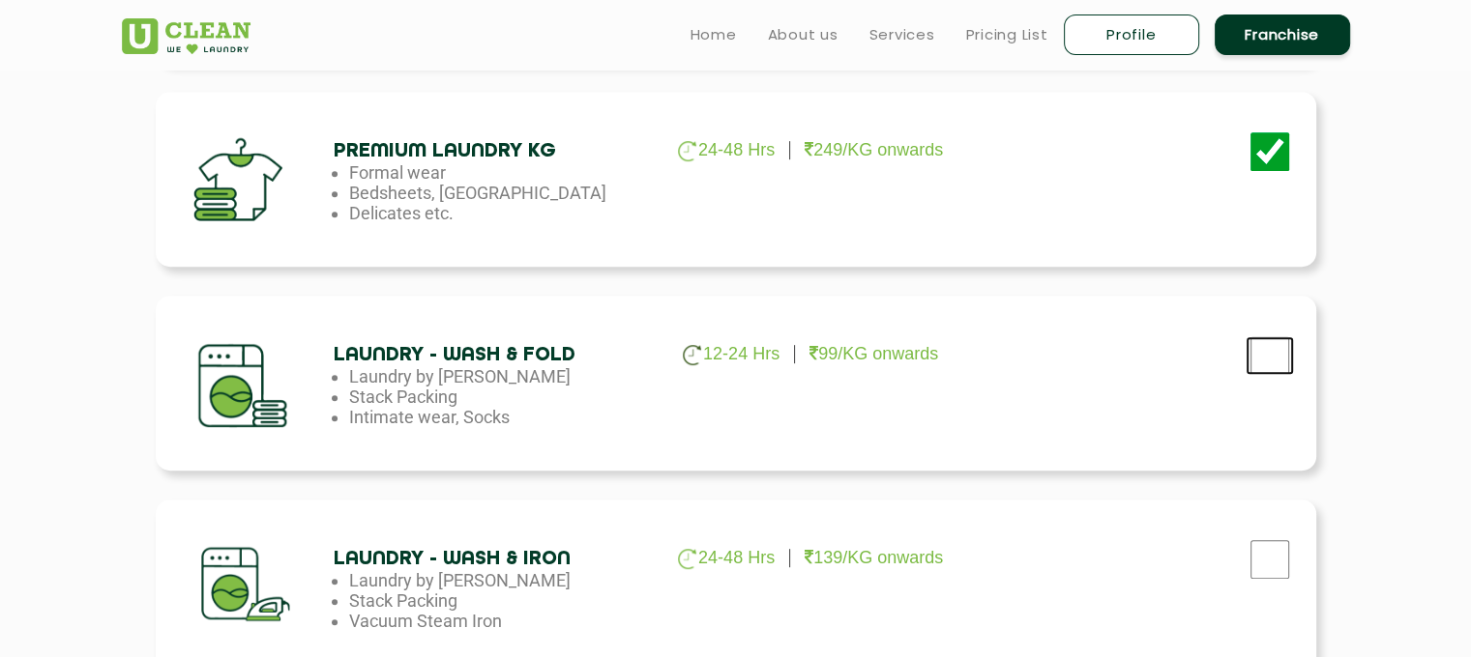
checkbox input "true"
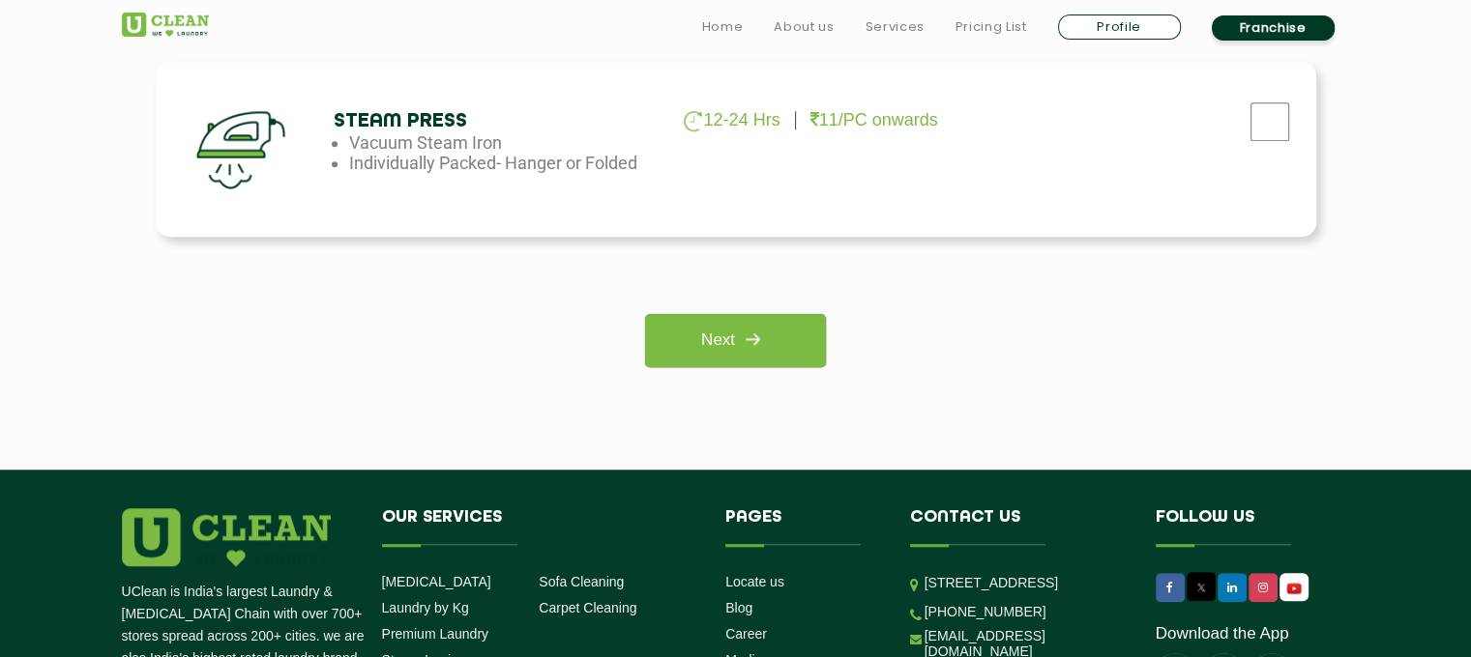
scroll to position [1513, 0]
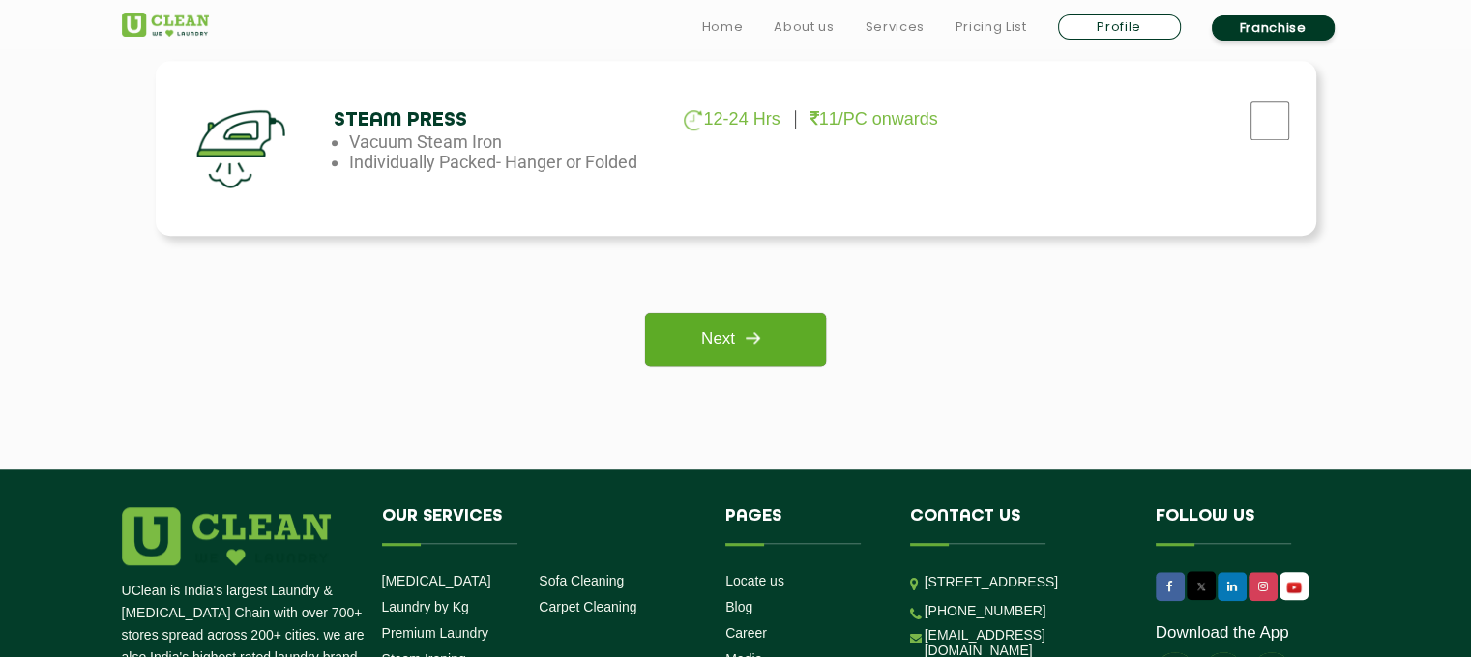
click at [713, 351] on link "Next" at bounding box center [735, 339] width 181 height 53
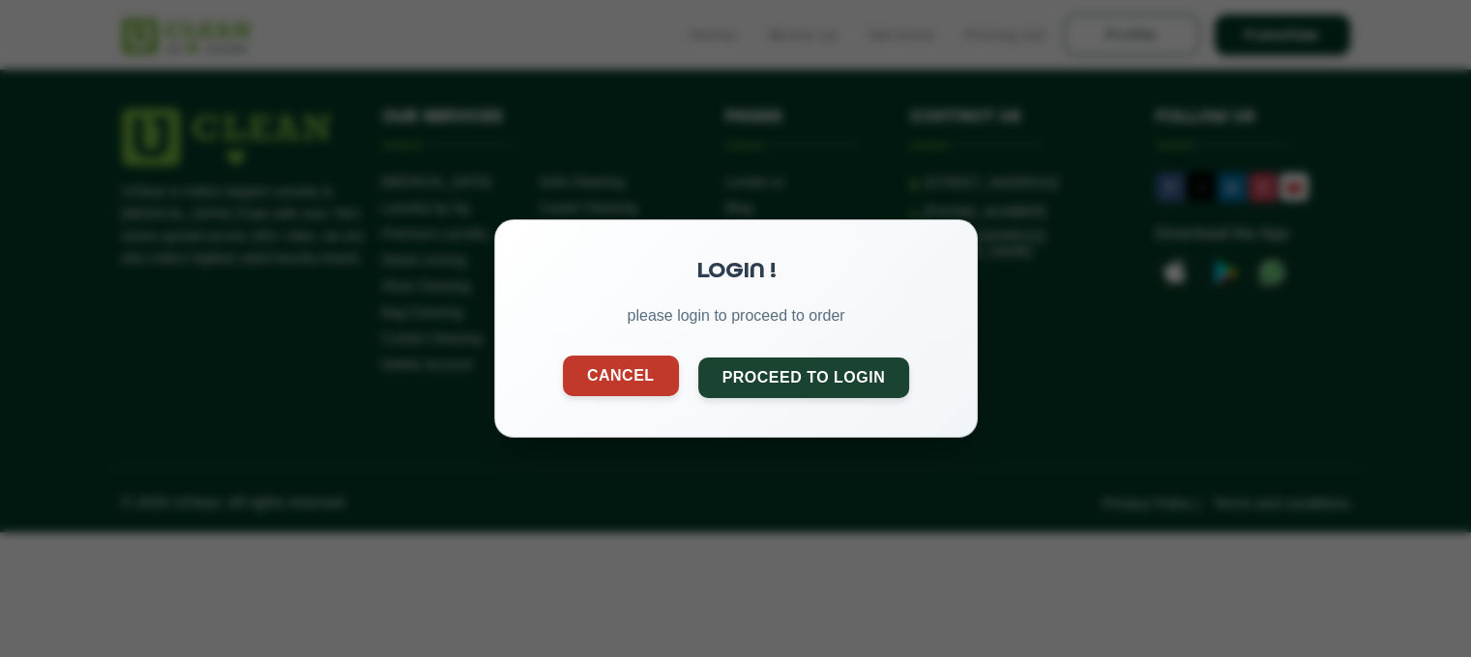
click at [645, 369] on button "Cancel" at bounding box center [620, 376] width 116 height 41
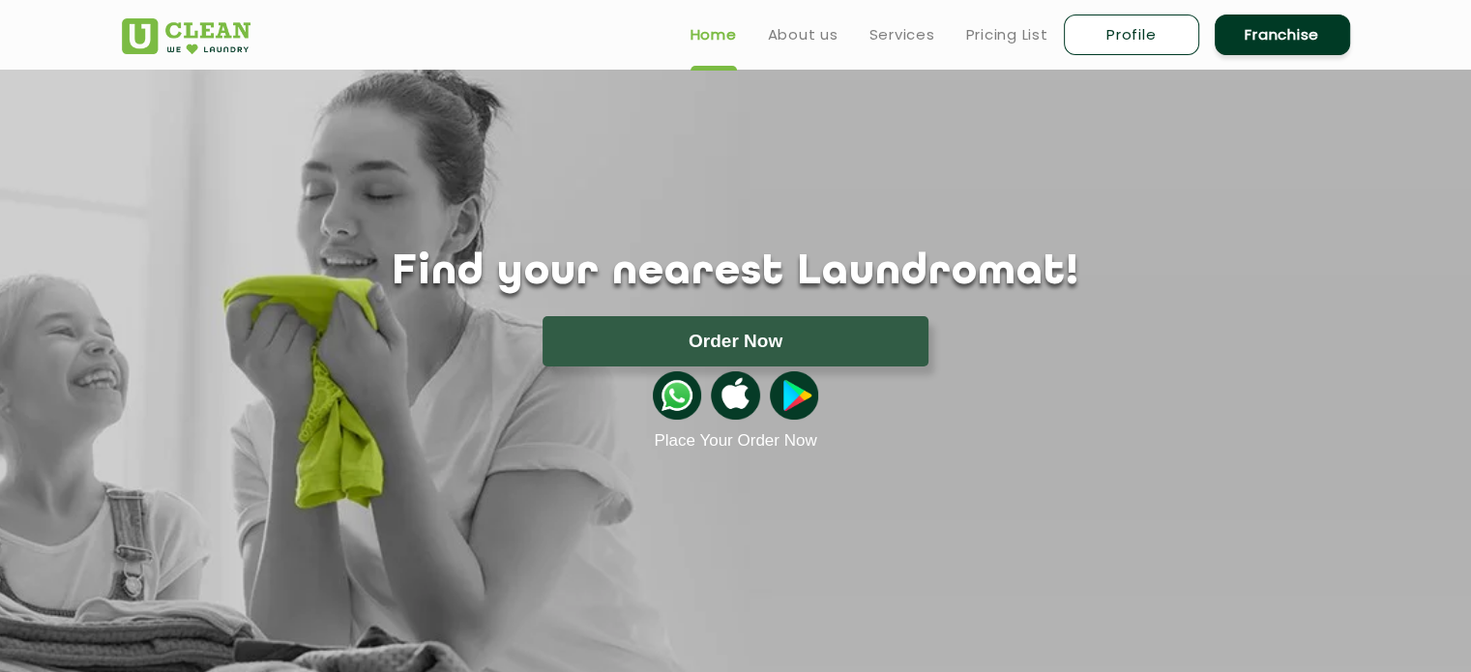
click at [1139, 26] on link "Profile" at bounding box center [1131, 35] width 135 height 41
select select
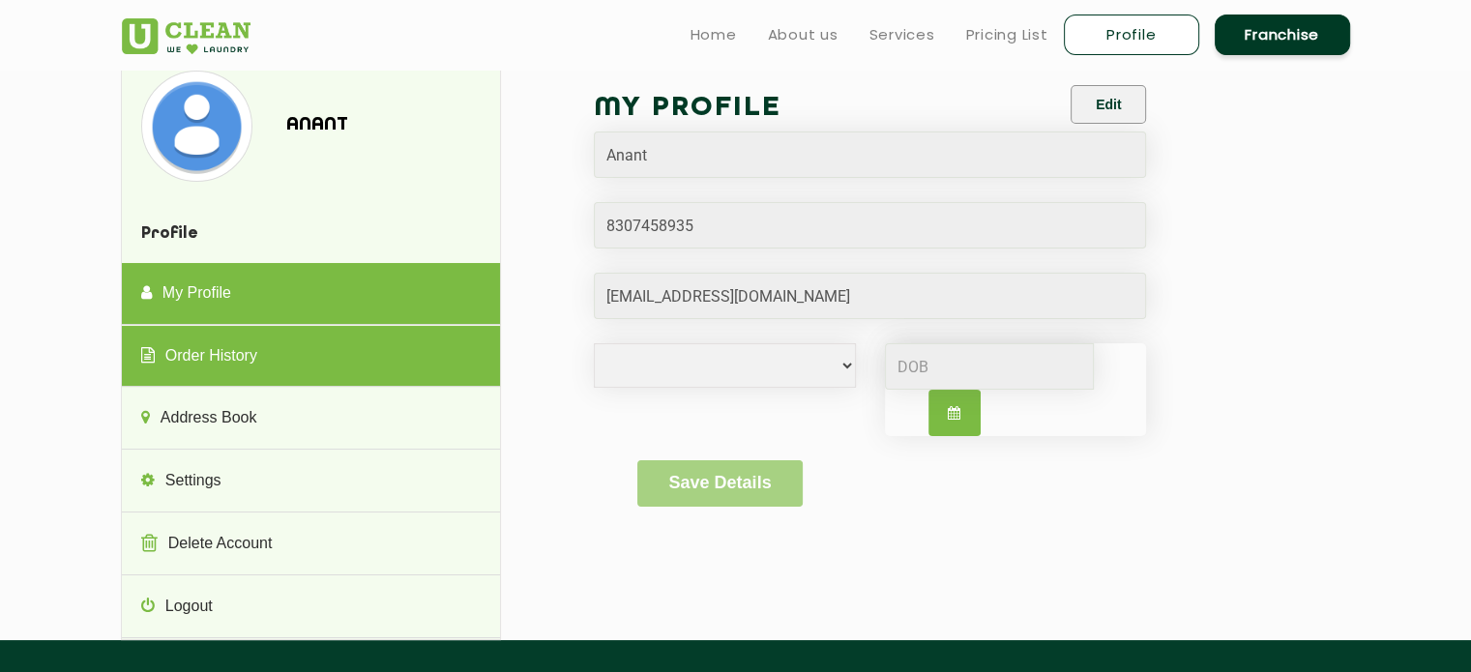
click at [228, 351] on link "Order History" at bounding box center [311, 357] width 378 height 62
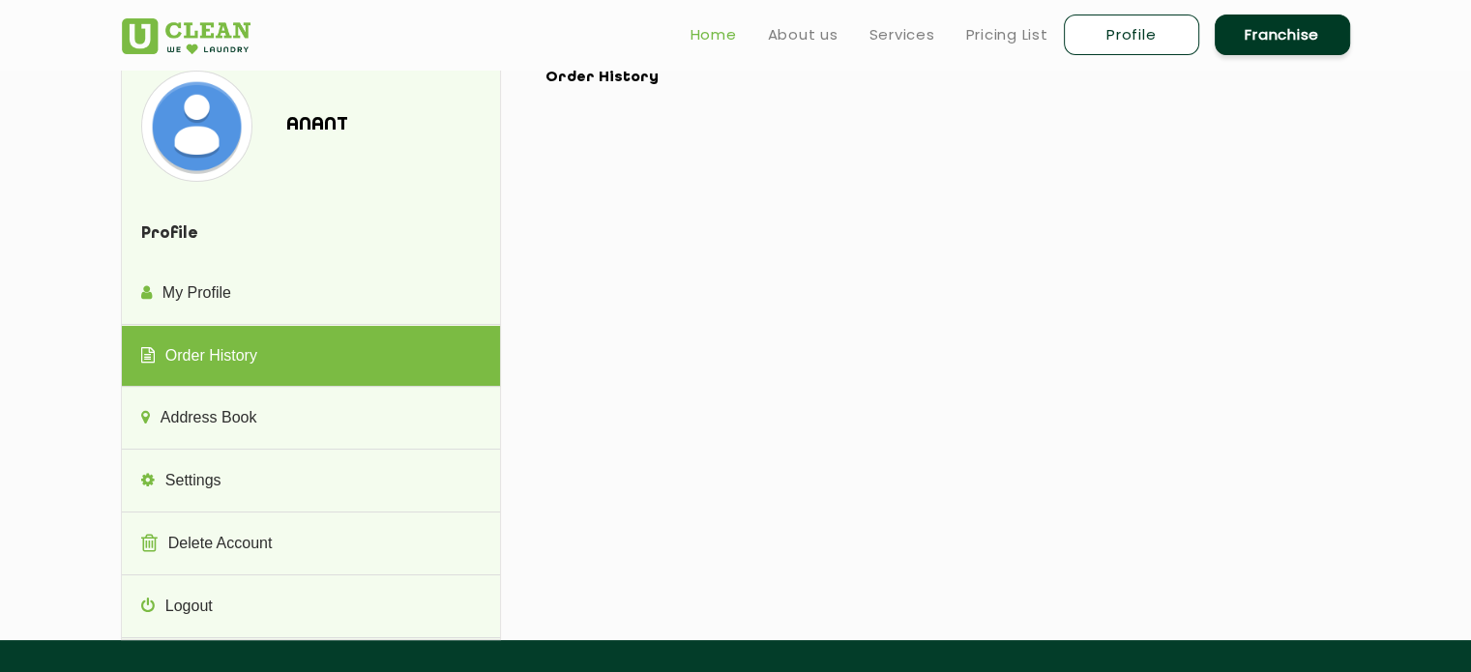
click at [714, 34] on link "Home" at bounding box center [713, 34] width 46 height 23
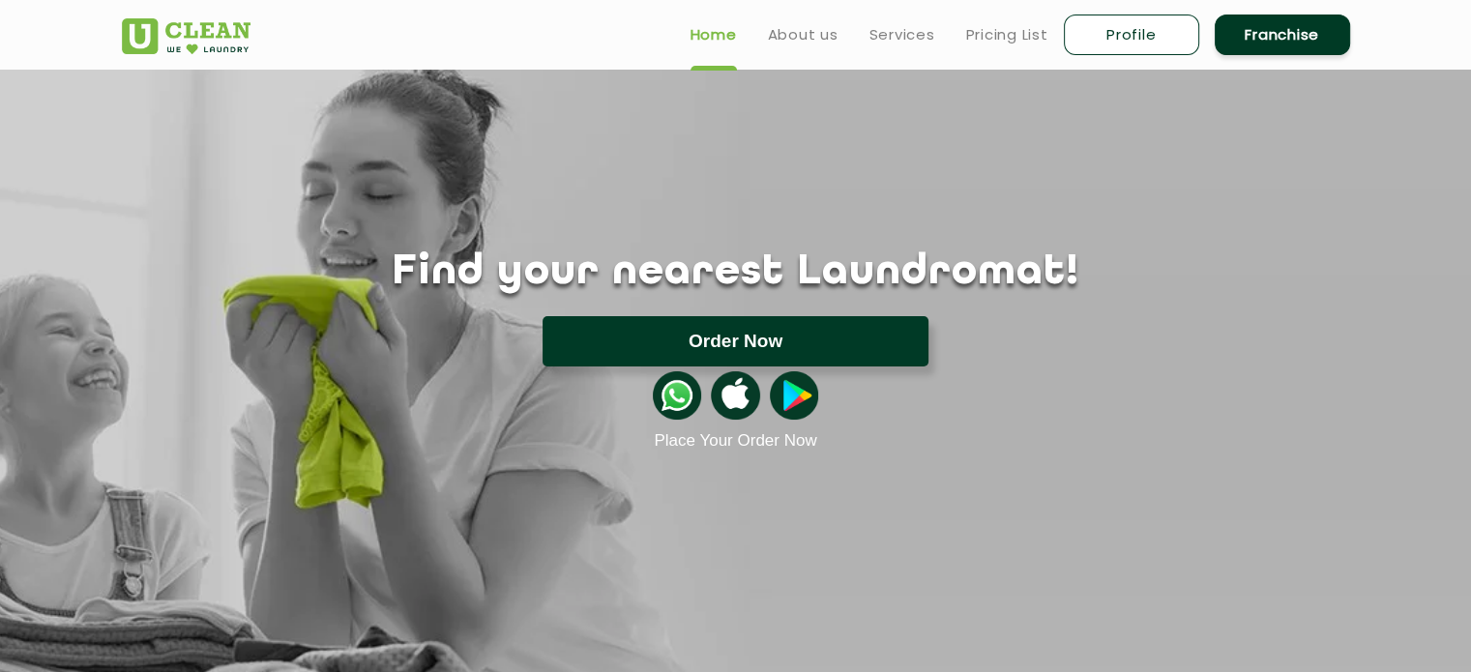
click at [758, 349] on button "Order Now" at bounding box center [735, 341] width 386 height 50
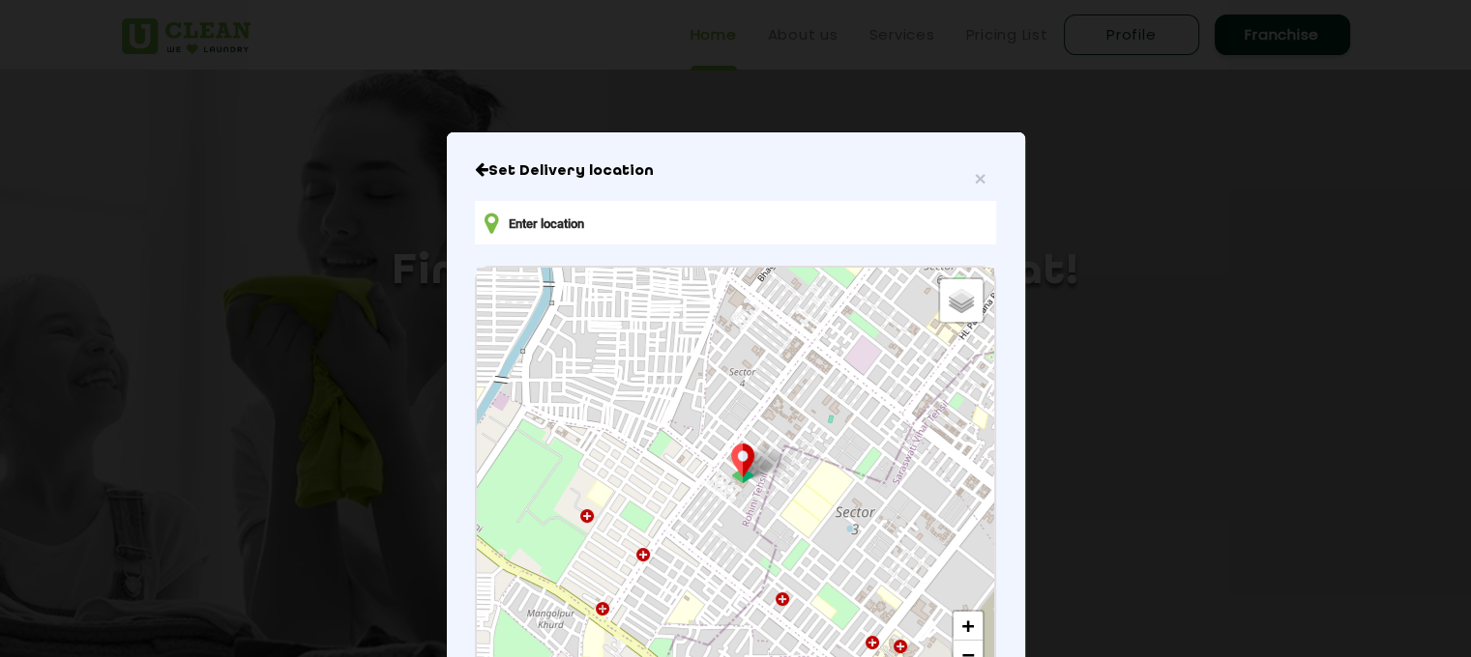
click at [816, 223] on input "text" at bounding box center [735, 223] width 520 height 44
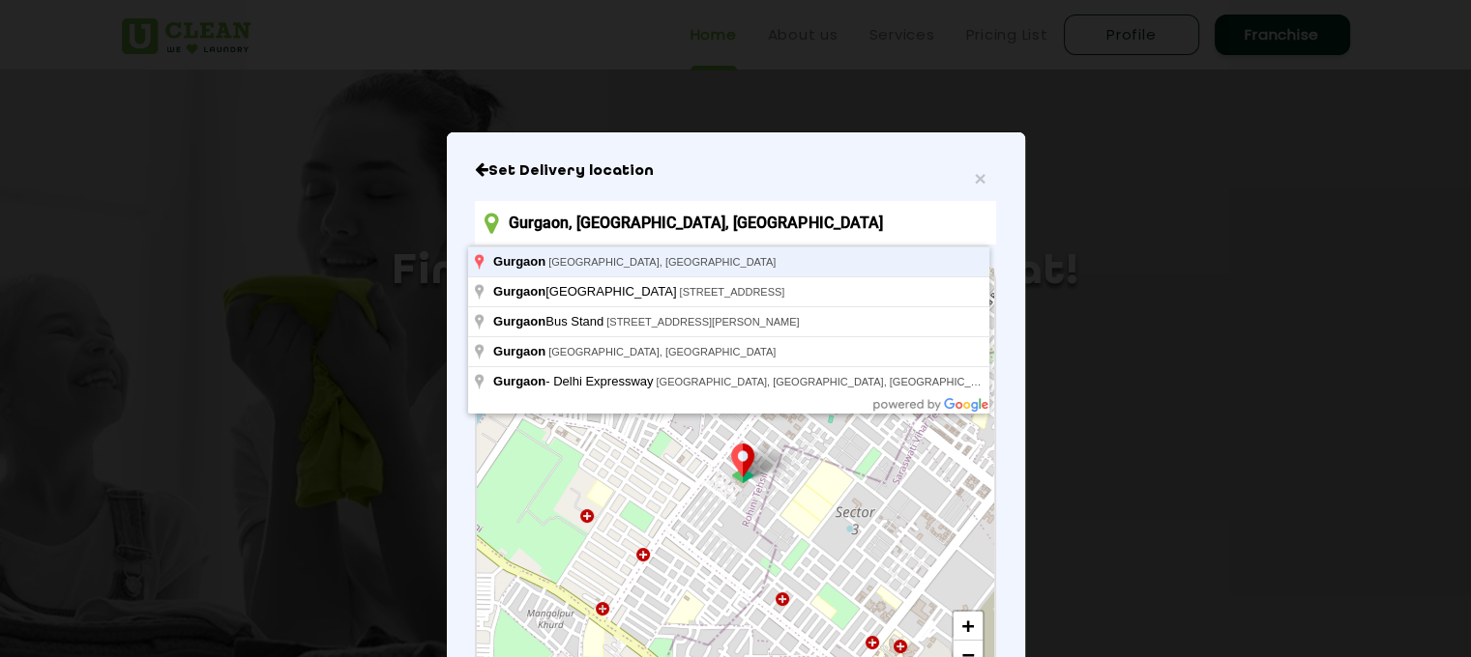
type input "Gurgaon, [GEOGRAPHIC_DATA], [GEOGRAPHIC_DATA]"
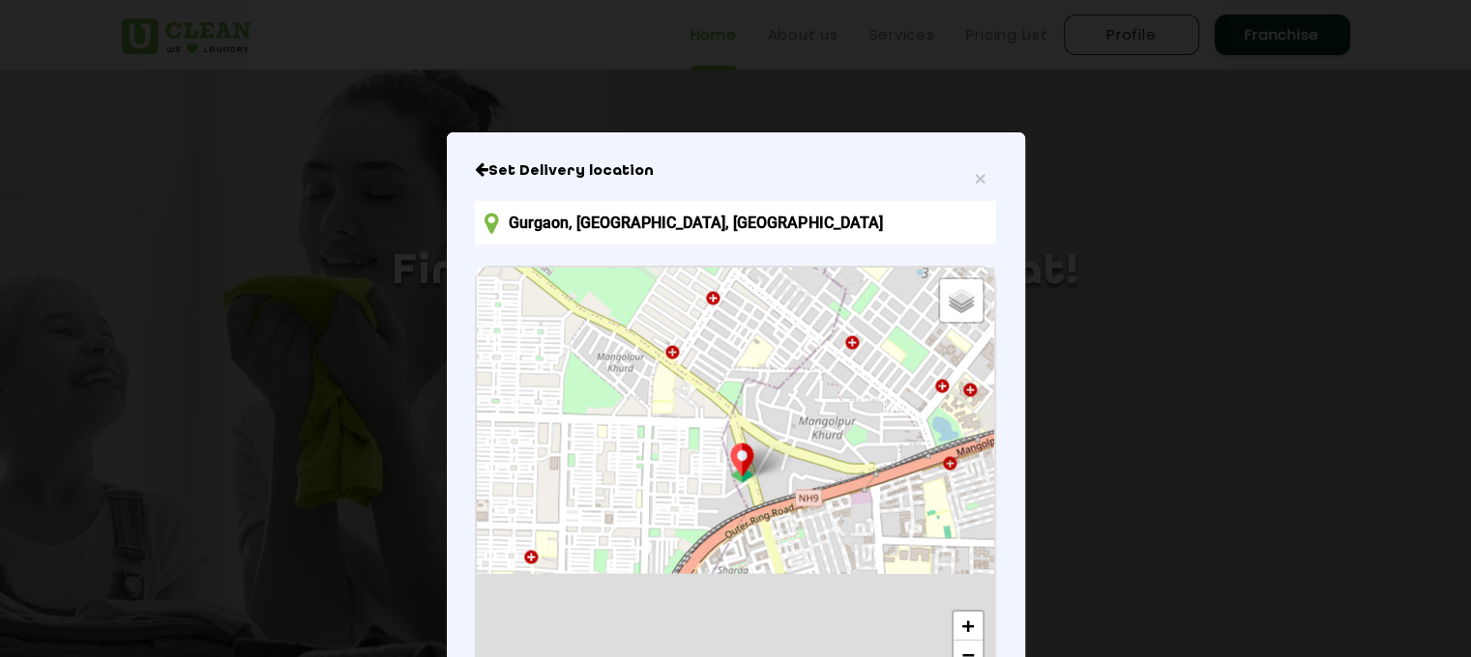
scroll to position [178, 0]
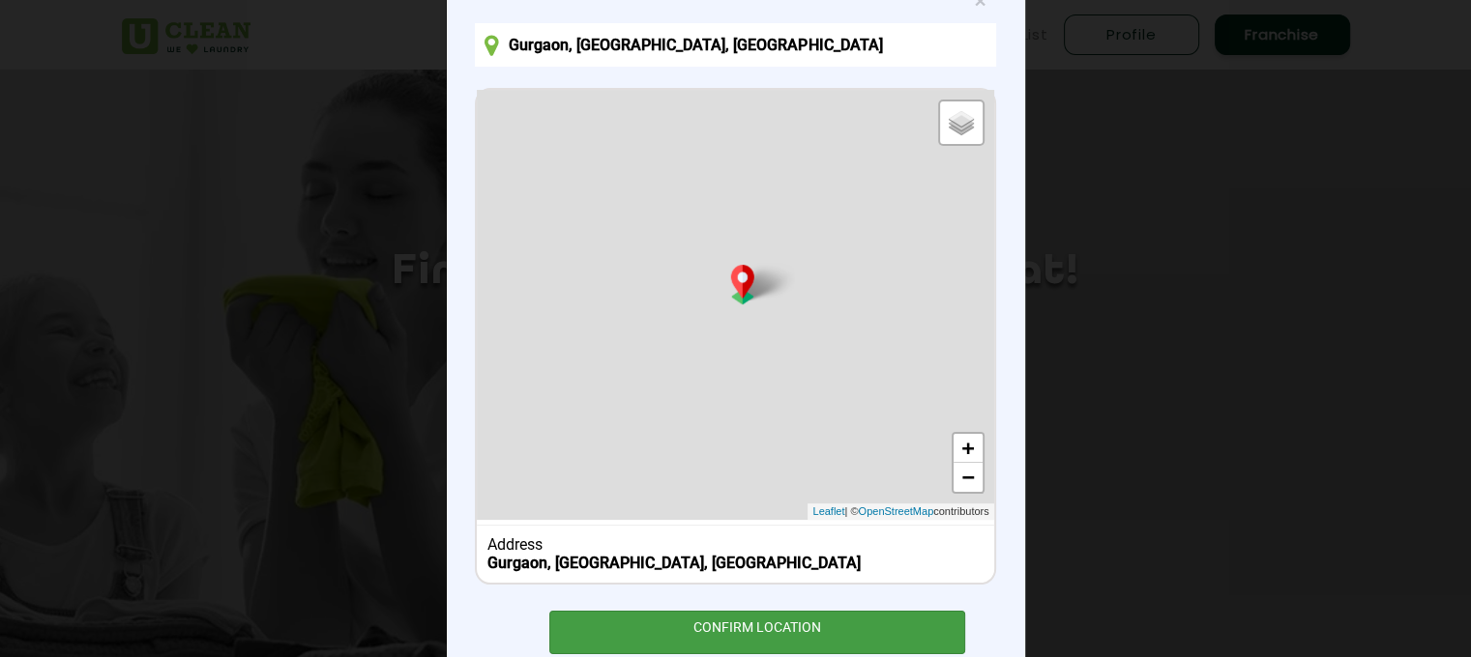
click at [796, 625] on div "CONFIRM LOCATION" at bounding box center [757, 633] width 417 height 44
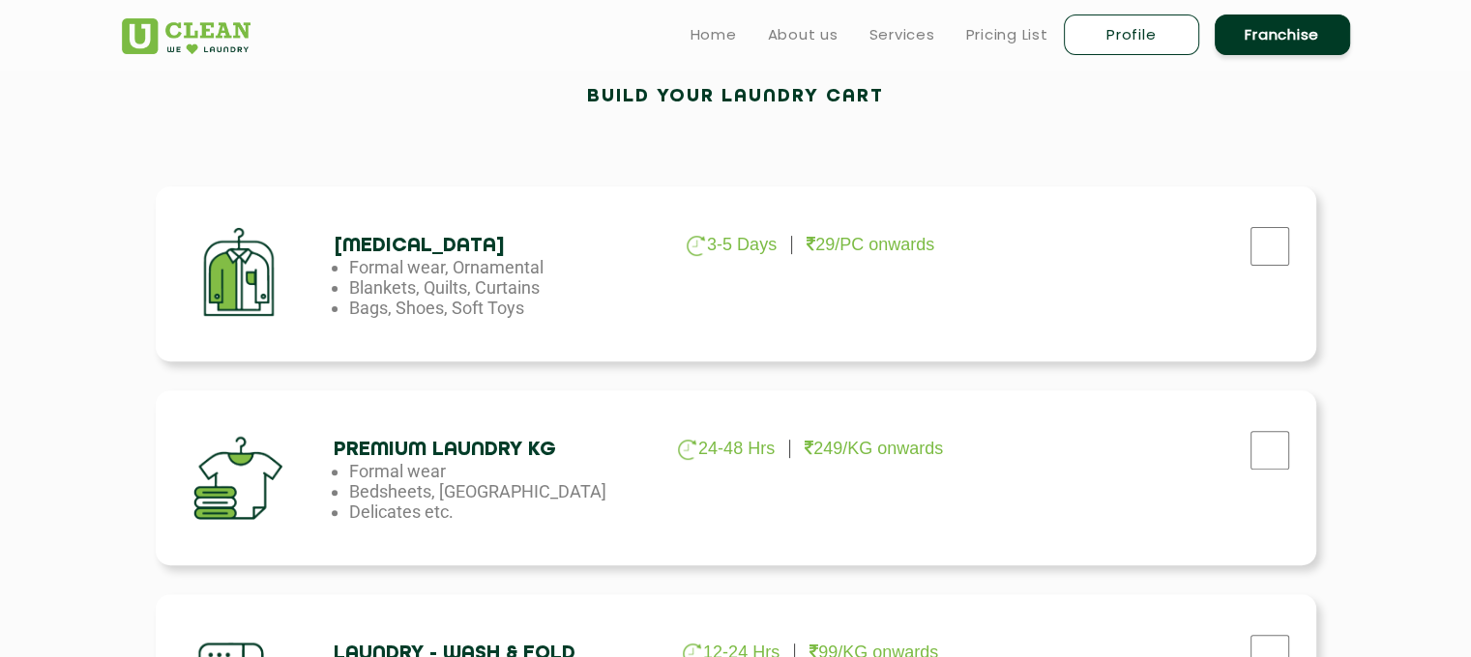
scroll to position [557, 0]
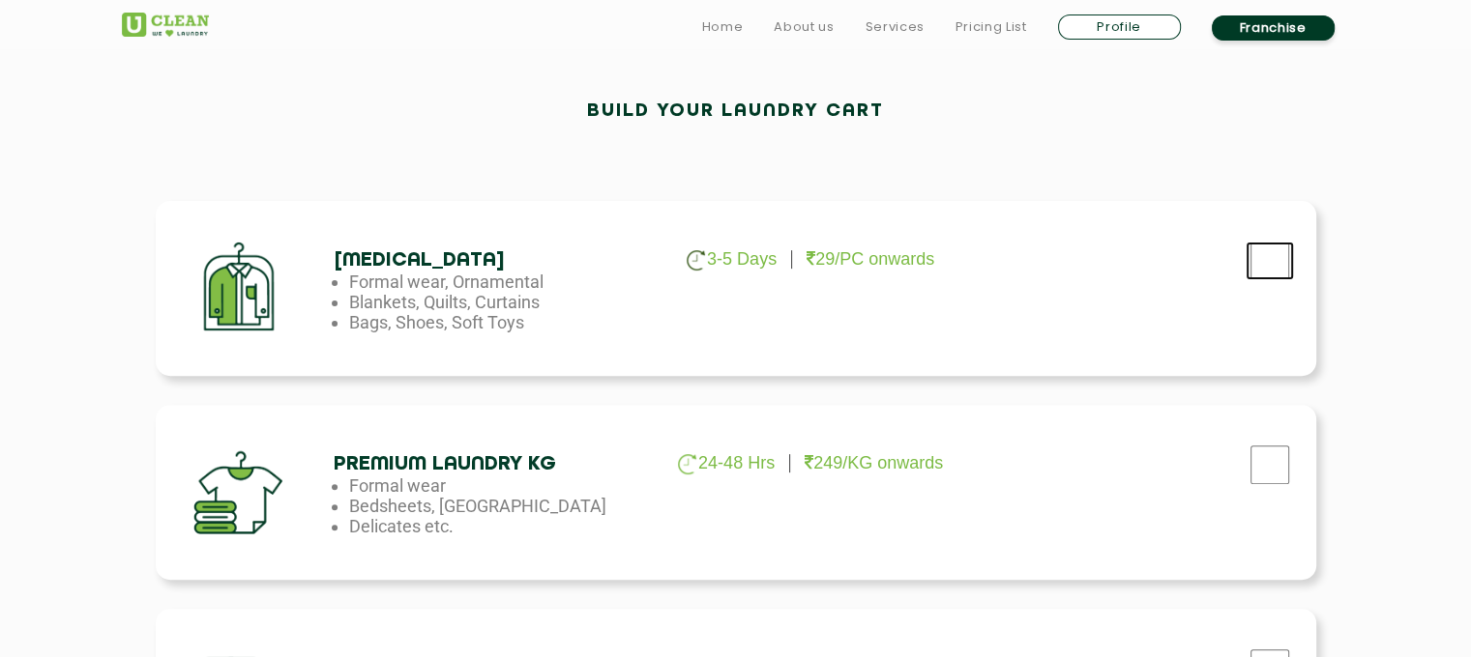
click at [1268, 248] on input "checkbox" at bounding box center [1269, 261] width 48 height 39
checkbox input "true"
click at [1261, 280] on input "checkbox" at bounding box center [1269, 261] width 48 height 39
checkbox input "true"
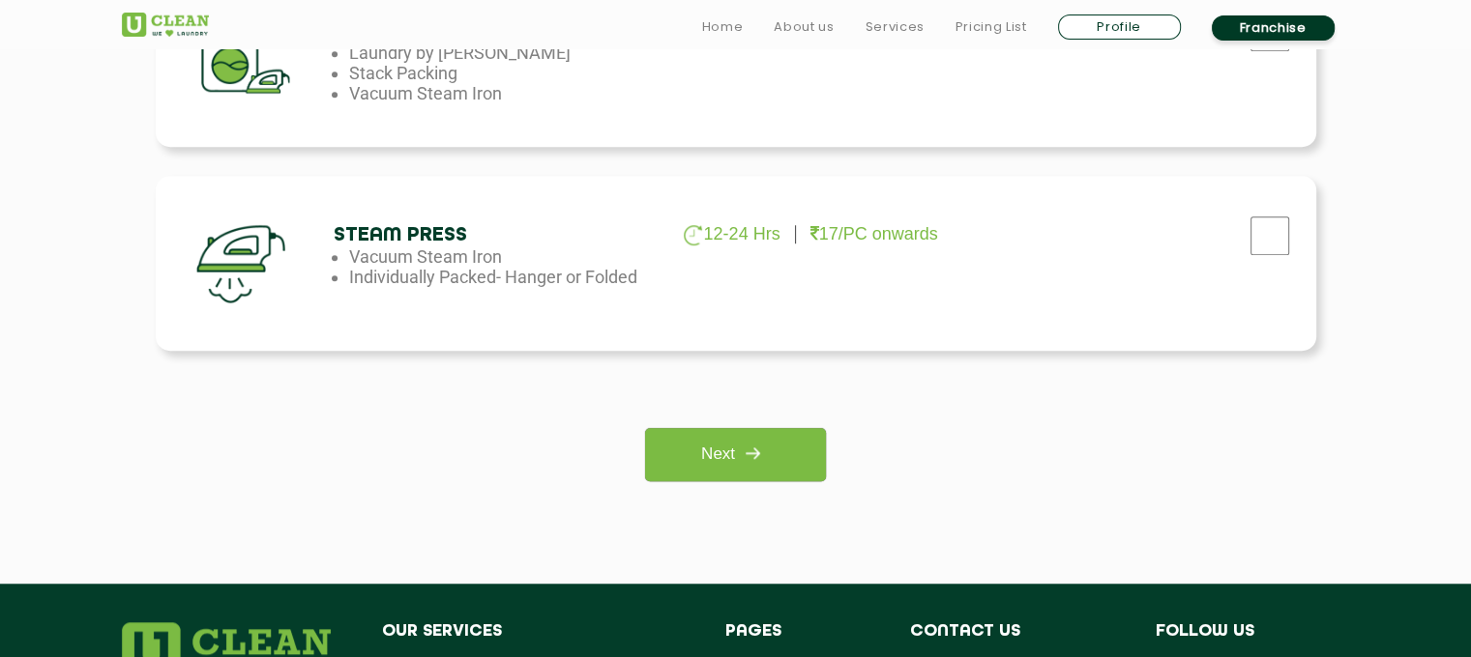
scroll to position [1466, 0]
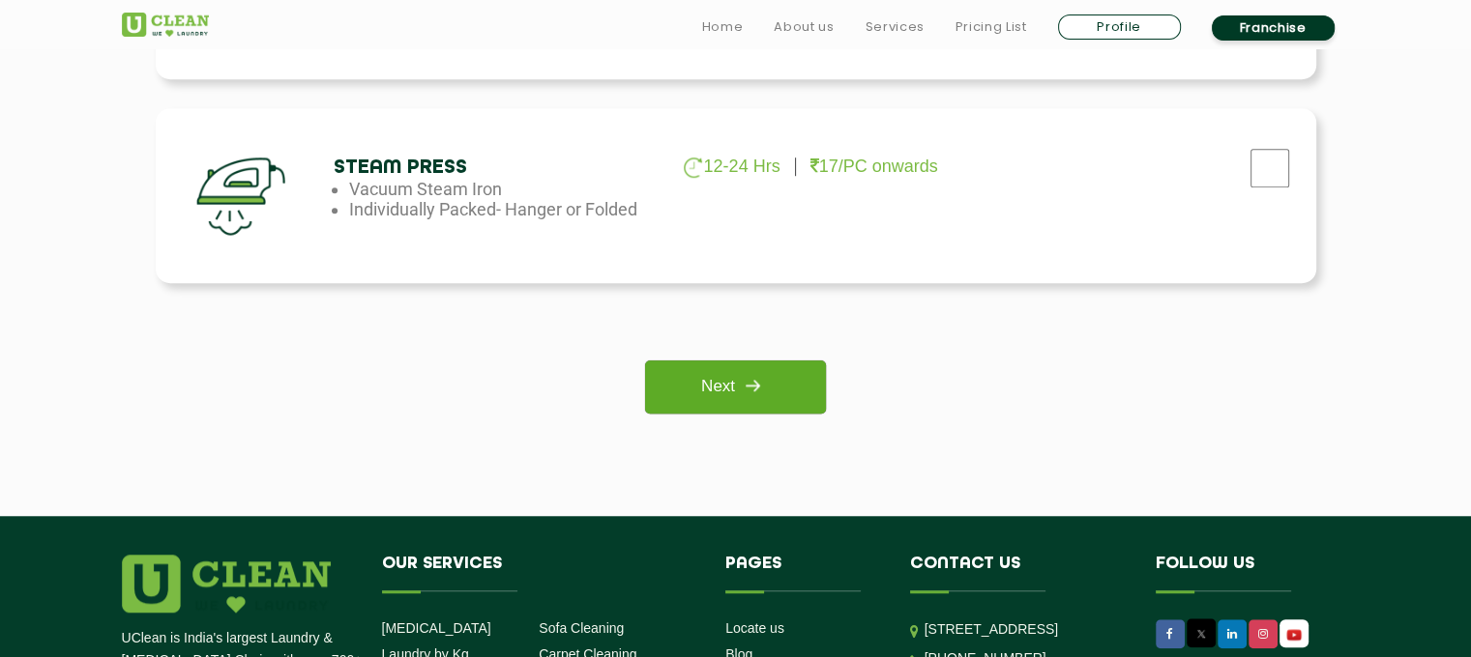
click at [758, 379] on img at bounding box center [752, 385] width 35 height 35
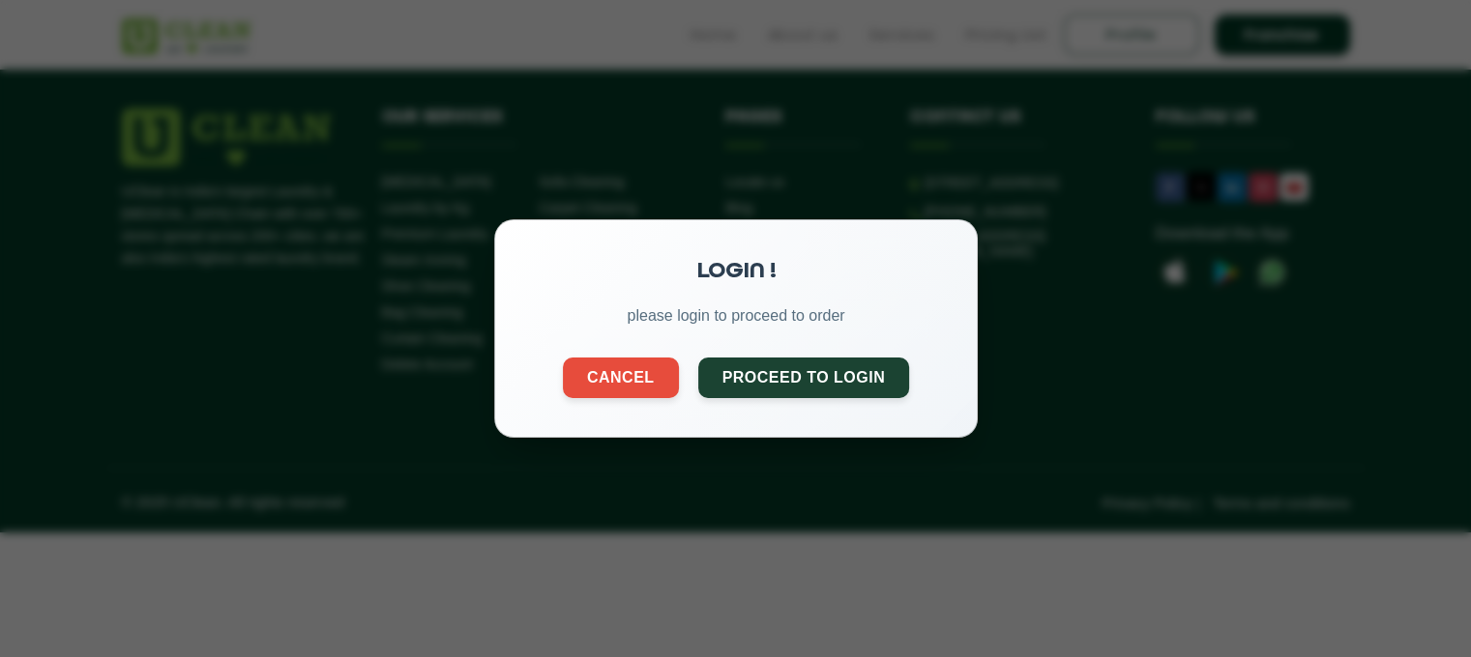
click at [758, 379] on button "Proceed to Login" at bounding box center [803, 378] width 212 height 41
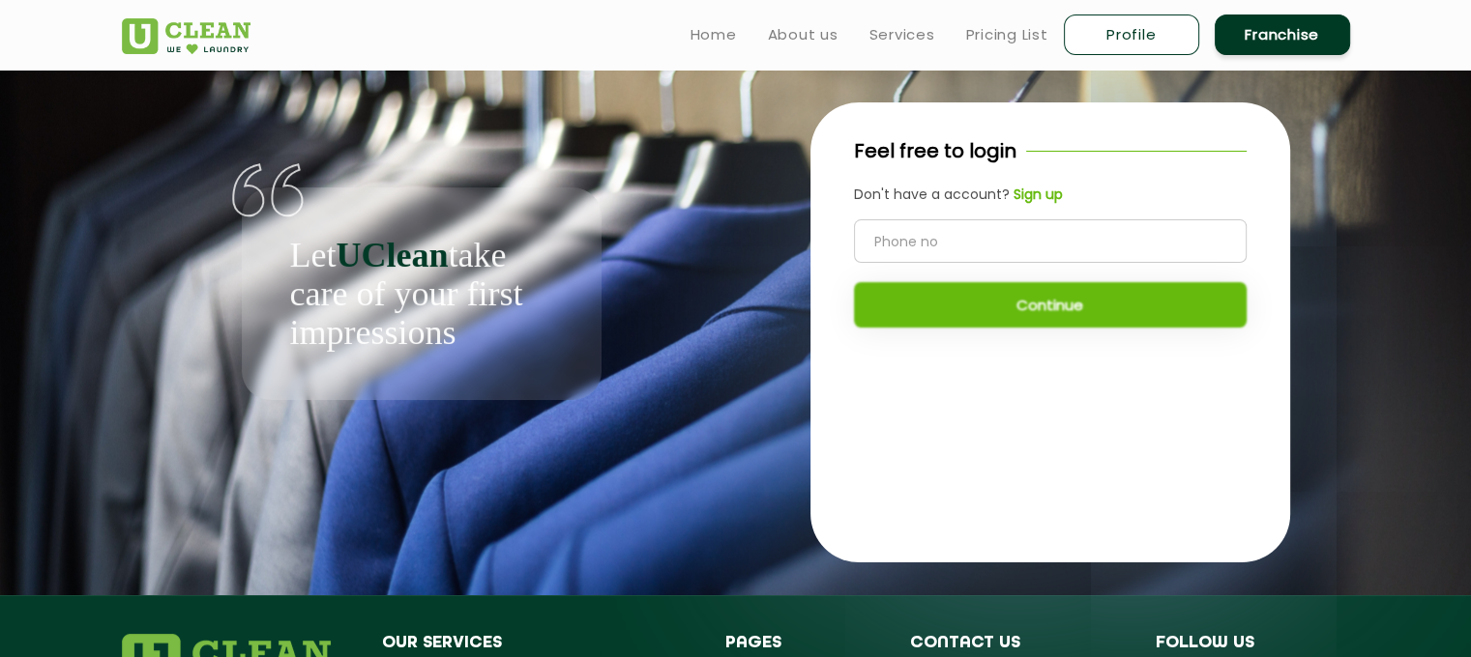
click at [508, 219] on div "Let UClean take care of your first impressions" at bounding box center [422, 294] width 360 height 213
click at [1164, 37] on link "Profile" at bounding box center [1131, 35] width 135 height 41
select select
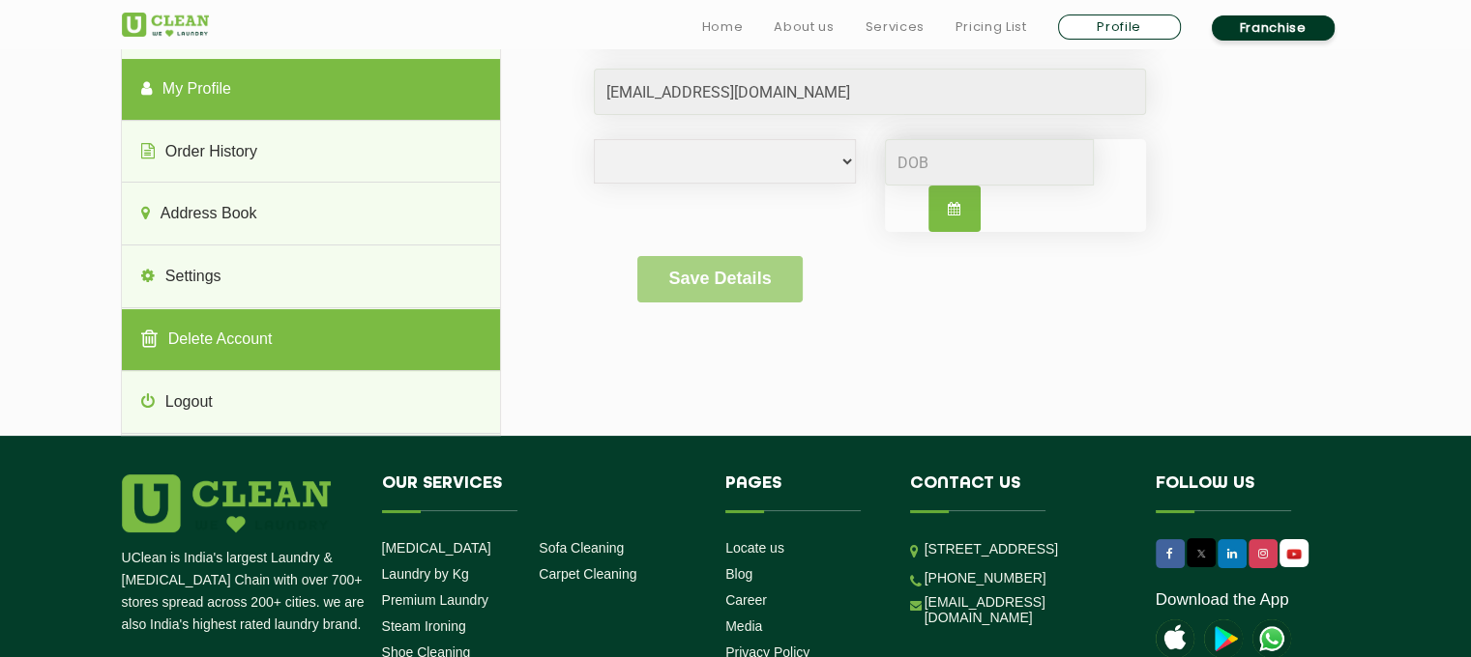
scroll to position [205, 0]
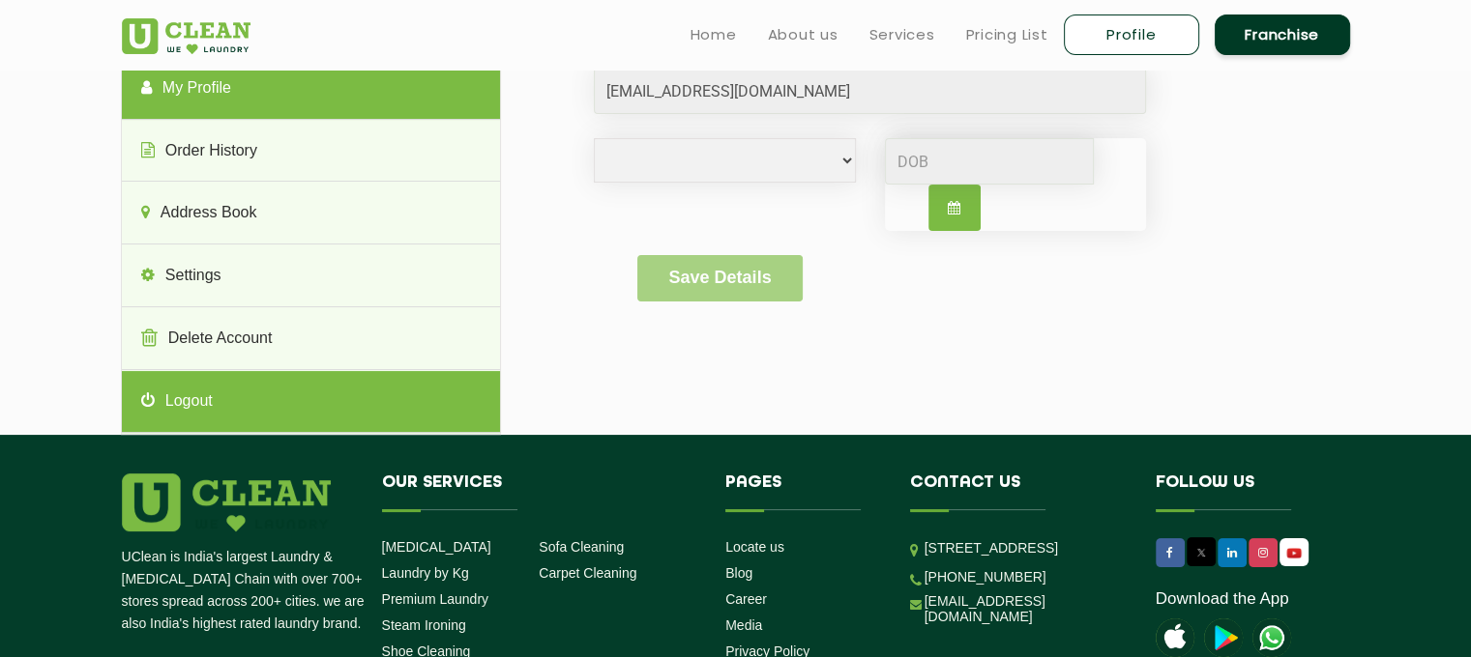
click at [205, 399] on link "Logout" at bounding box center [311, 402] width 378 height 62
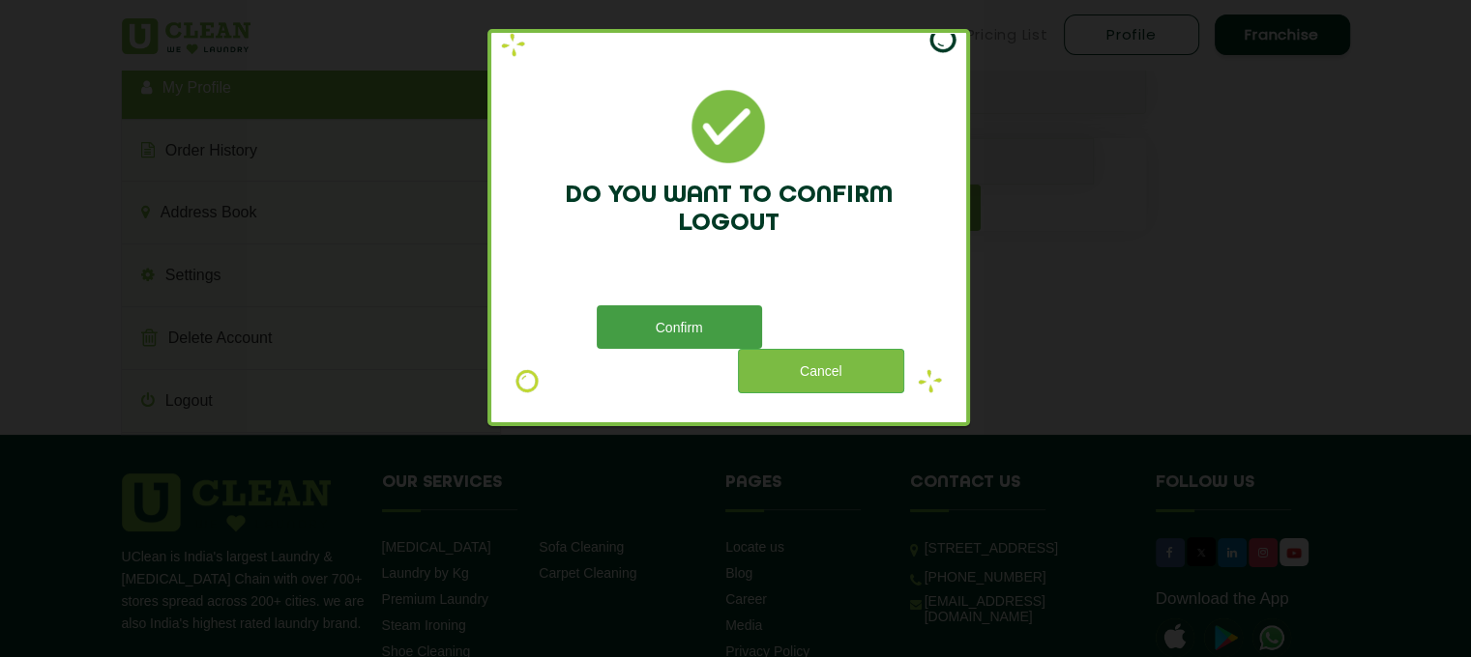
click at [692, 323] on button "Confirm" at bounding box center [679, 328] width 165 height 44
